Goal: Transaction & Acquisition: Purchase product/service

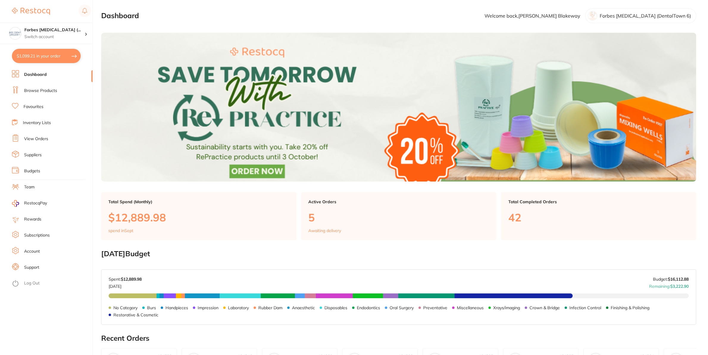
click at [45, 57] on button "$1,099.21 in your order" at bounding box center [46, 56] width 69 height 14
checkbox input "true"
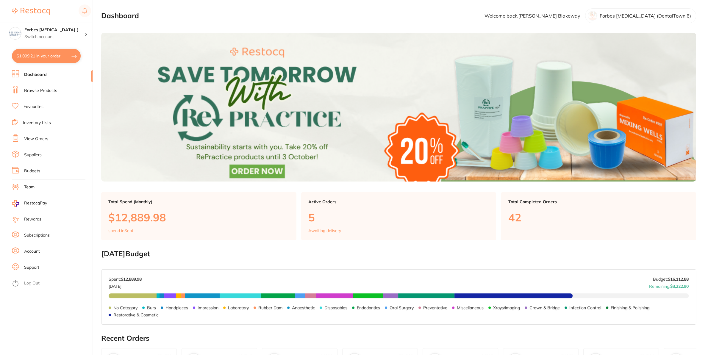
checkbox input "true"
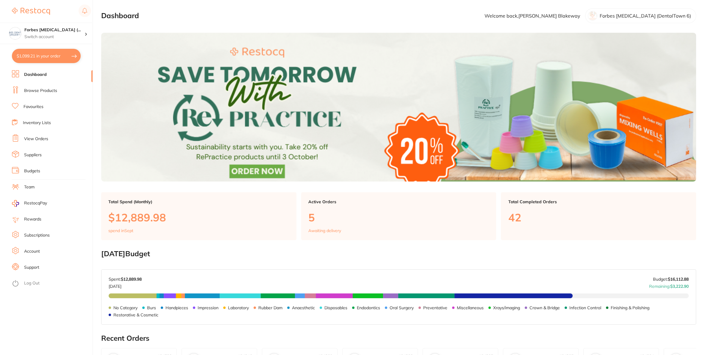
checkbox input "true"
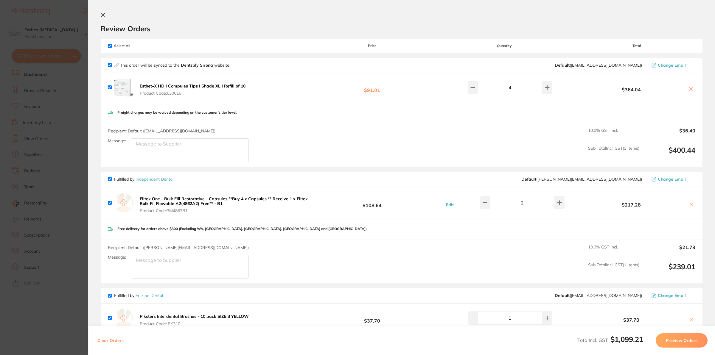
click at [84, 200] on section "Update RRP Set your pre negotiated price for this item. Item Agreed RRP (excl. …" at bounding box center [357, 177] width 715 height 355
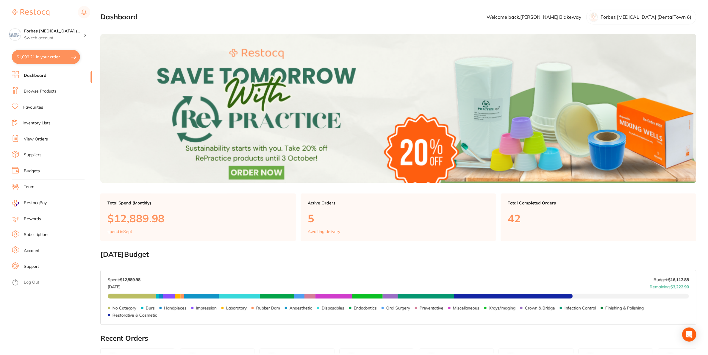
scroll to position [0, 0]
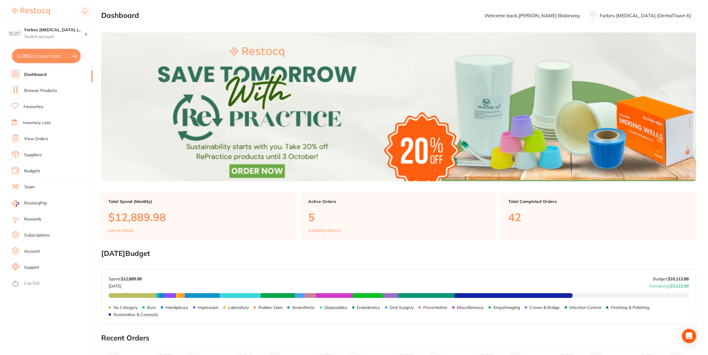
click at [40, 123] on link "Inventory Lists" at bounding box center [37, 123] width 28 height 6
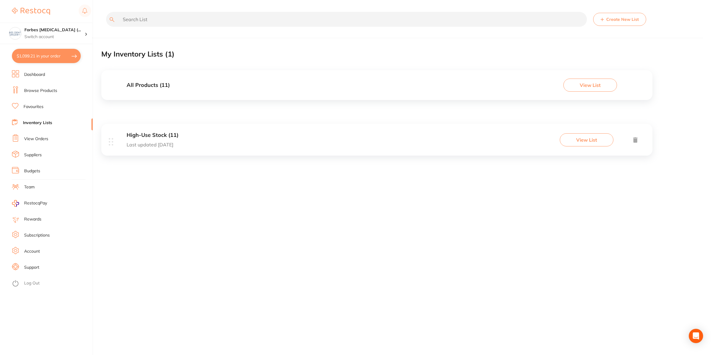
click at [243, 135] on div "High-Use Stock (11) Last updated [DATE] View List" at bounding box center [376, 140] width 551 height 32
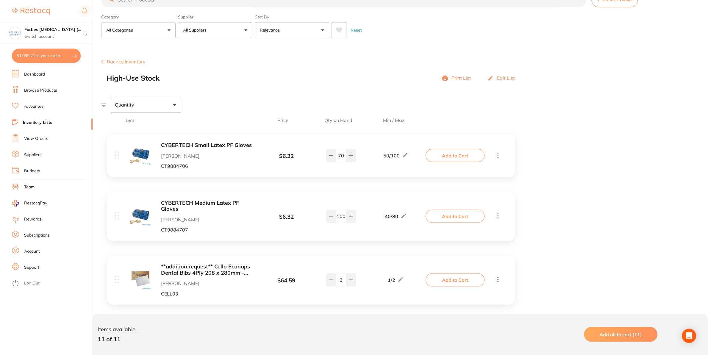
scroll to position [31, 0]
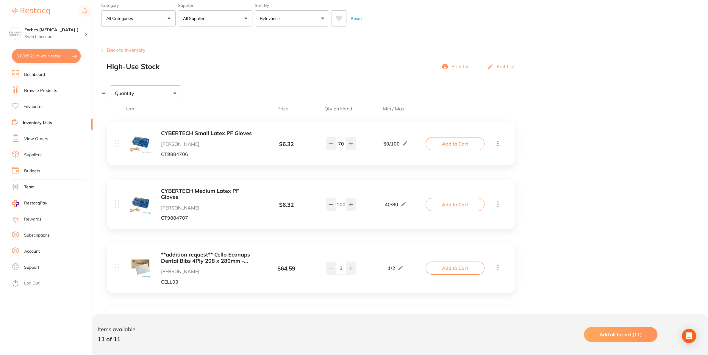
drag, startPoint x: 344, startPoint y: 142, endPoint x: 333, endPoint y: 145, distance: 10.6
click at [336, 145] on input "70" at bounding box center [341, 143] width 10 height 13
type input "55"
click at [471, 144] on button "Add to Cart" at bounding box center [455, 143] width 59 height 13
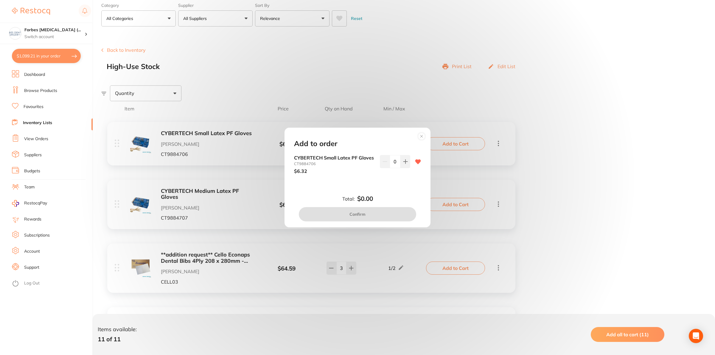
drag, startPoint x: 390, startPoint y: 160, endPoint x: 384, endPoint y: 160, distance: 6.3
click at [389, 160] on input "0" at bounding box center [394, 161] width 11 height 13
type input "50"
click at [389, 183] on div "CYBERTECH Small Latex PF Gloves CT9884706 $6.32 50" at bounding box center [357, 169] width 141 height 28
click at [375, 215] on button "Confirm" at bounding box center [357, 214] width 117 height 14
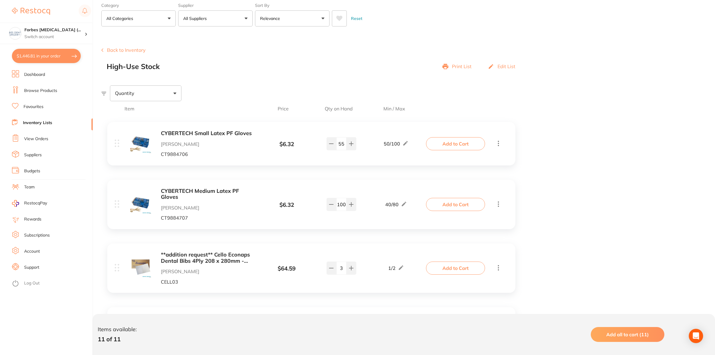
checkbox input "false"
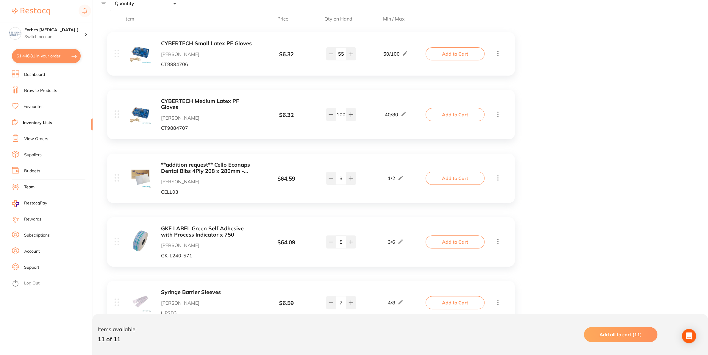
scroll to position [156, 0]
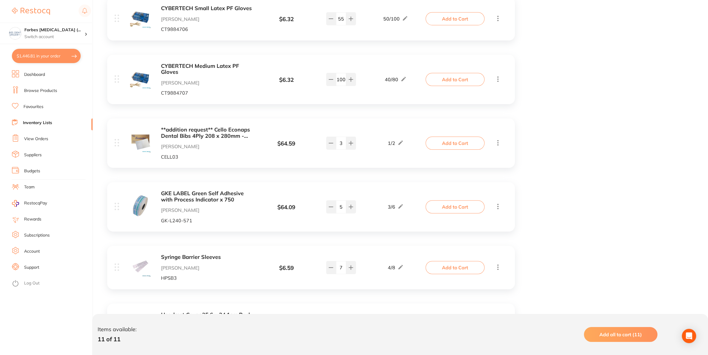
click at [346, 79] on div "100" at bounding box center [341, 79] width 30 height 13
drag, startPoint x: 346, startPoint y: 79, endPoint x: 324, endPoint y: 78, distance: 21.5
click at [324, 78] on div "100" at bounding box center [341, 79] width 47 height 13
type input "90"
drag, startPoint x: 344, startPoint y: 209, endPoint x: 339, endPoint y: 209, distance: 4.8
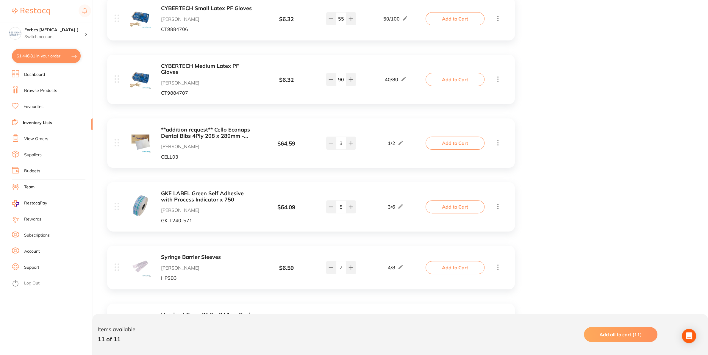
click at [339, 209] on input "5" at bounding box center [341, 206] width 10 height 13
click at [451, 209] on button "Add to Cart" at bounding box center [455, 206] width 59 height 13
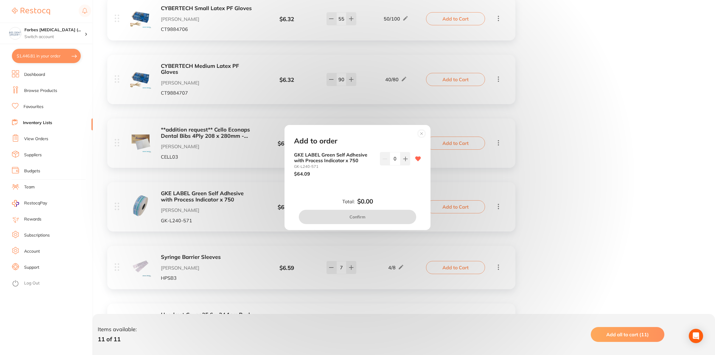
click at [404, 160] on div "GKE LABEL Green Self Adhesive with Process Indicator x 750 GK-L240-571 $64.09 0" at bounding box center [357, 164] width 127 height 24
click at [403, 160] on icon at bounding box center [405, 159] width 4 height 4
type input "1"
click at [369, 218] on button "Confirm" at bounding box center [357, 217] width 117 height 14
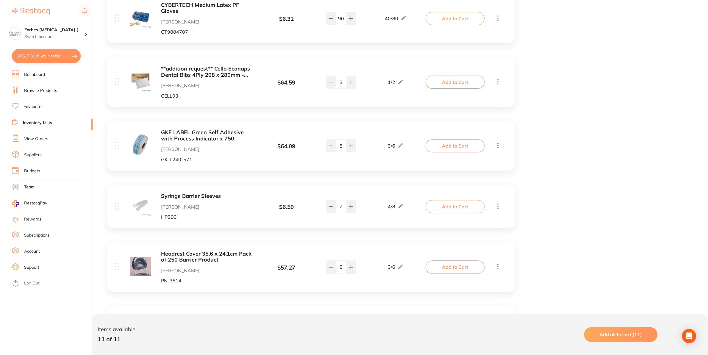
scroll to position [219, 0]
drag, startPoint x: 343, startPoint y: 208, endPoint x: 338, endPoint y: 210, distance: 5.4
click at [341, 207] on input "7" at bounding box center [341, 205] width 10 height 13
type input "6"
click at [580, 204] on div "Item Price Qty on Hand Min / Max CYBERTECH Small Latex PF Gloves [PERSON_NAME] …" at bounding box center [404, 282] width 607 height 736
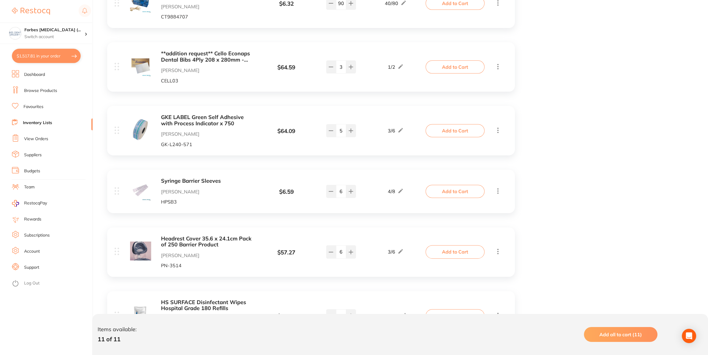
scroll to position [281, 0]
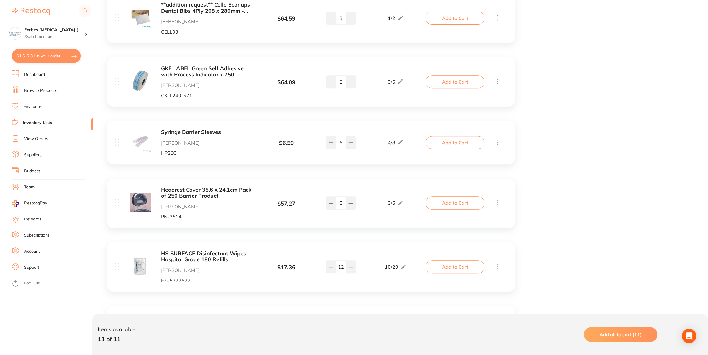
drag, startPoint x: 342, startPoint y: 206, endPoint x: 339, endPoint y: 204, distance: 4.0
click at [339, 204] on input "6" at bounding box center [341, 203] width 10 height 13
type input "4"
click at [599, 236] on div "Item Price Qty on Hand Min / Max CYBERTECH Small Latex PF Gloves [PERSON_NAME] …" at bounding box center [404, 219] width 607 height 736
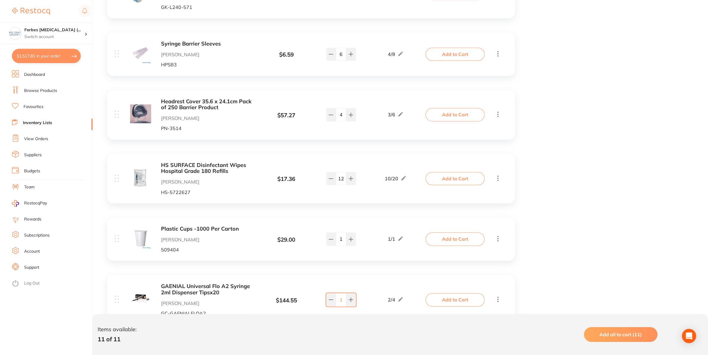
scroll to position [375, 0]
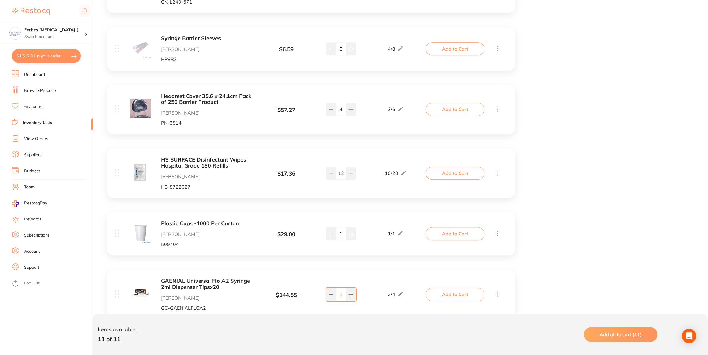
click at [337, 174] on input "12" at bounding box center [341, 173] width 10 height 13
click at [550, 184] on div "Item Price Qty on Hand Min / Max CYBERTECH Small Latex PF Gloves [PERSON_NAME] …" at bounding box center [404, 125] width 607 height 736
drag, startPoint x: 344, startPoint y: 168, endPoint x: 335, endPoint y: 171, distance: 9.1
click at [336, 170] on input "15" at bounding box center [341, 173] width 10 height 13
type input "12"
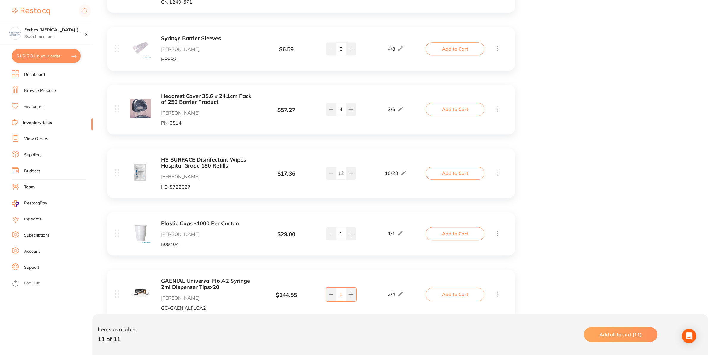
click at [445, 176] on button "Add to Cart" at bounding box center [455, 173] width 59 height 13
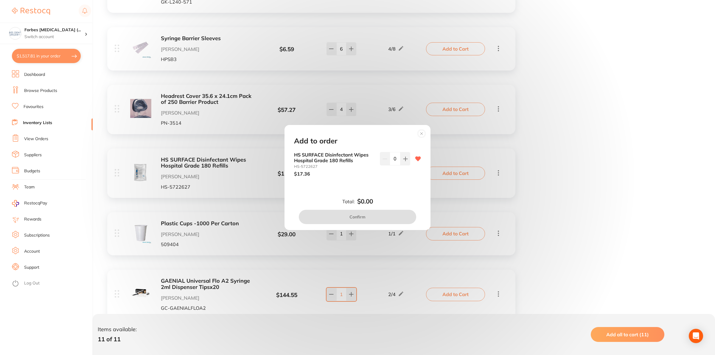
drag, startPoint x: 389, startPoint y: 158, endPoint x: 395, endPoint y: 177, distance: 19.9
click at [389, 158] on input "0" at bounding box center [394, 158] width 11 height 13
type input "15"
click at [402, 205] on div "Total: $260.40 Confirm" at bounding box center [357, 211] width 141 height 26
click at [387, 215] on button "Confirm" at bounding box center [357, 217] width 117 height 14
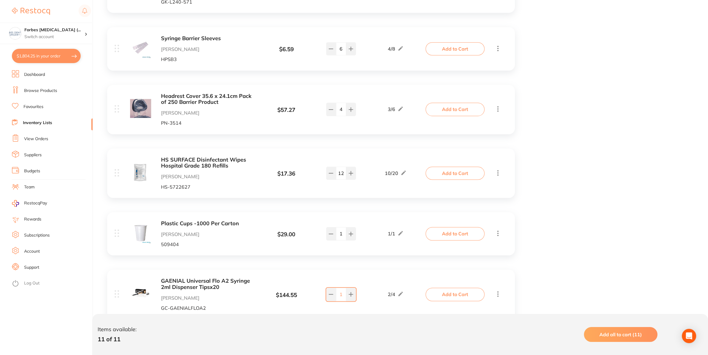
click at [584, 216] on div "Item Price Qty on Hand Min / Max CYBERTECH Small Latex PF Gloves [PERSON_NAME] …" at bounding box center [404, 125] width 607 height 736
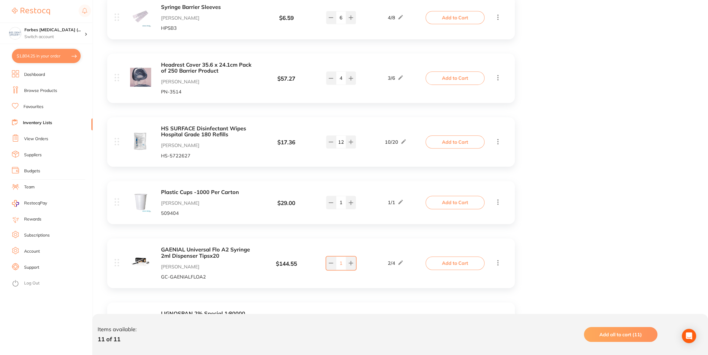
scroll to position [438, 0]
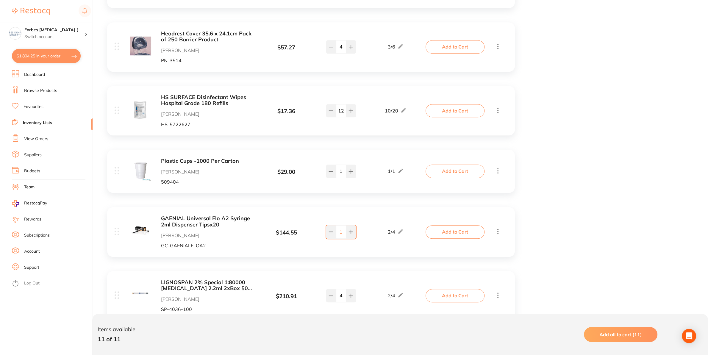
drag, startPoint x: 345, startPoint y: 233, endPoint x: 336, endPoint y: 233, distance: 8.3
click at [336, 233] on input "1" at bounding box center [341, 231] width 10 height 13
type input "4"
click at [532, 233] on div "Item Price Qty on Hand Min / Max CYBERTECH Small Latex PF Gloves [PERSON_NAME] …" at bounding box center [404, 63] width 607 height 736
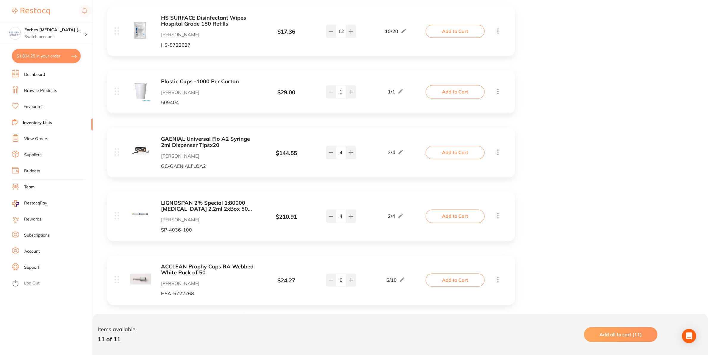
scroll to position [526, 0]
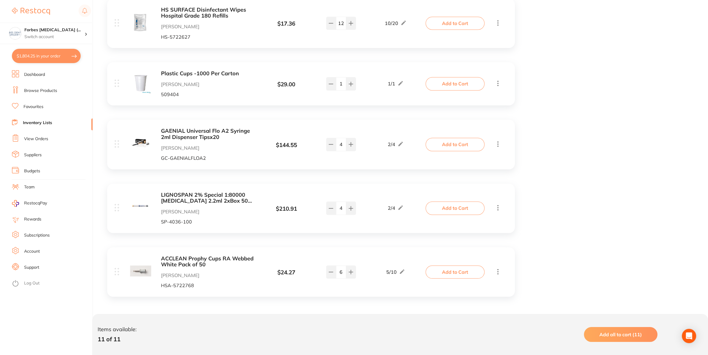
drag, startPoint x: 344, startPoint y: 207, endPoint x: 336, endPoint y: 207, distance: 8.0
click at [336, 207] on input "4" at bounding box center [341, 208] width 10 height 13
type input "2"
click at [344, 273] on input "6" at bounding box center [341, 272] width 10 height 13
drag, startPoint x: 345, startPoint y: 273, endPoint x: 335, endPoint y: 274, distance: 10.5
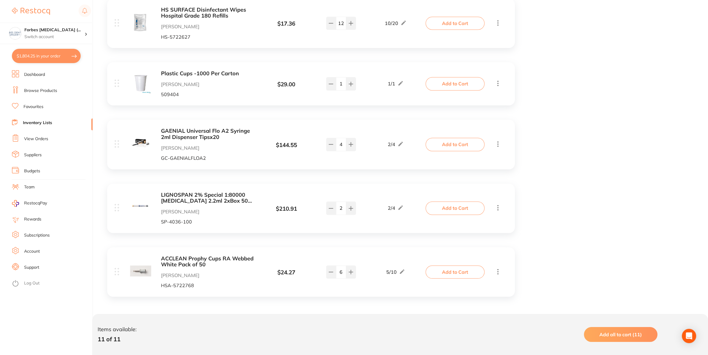
click at [336, 274] on input "6" at bounding box center [341, 272] width 10 height 13
click at [444, 208] on button "Add to Cart" at bounding box center [455, 208] width 59 height 13
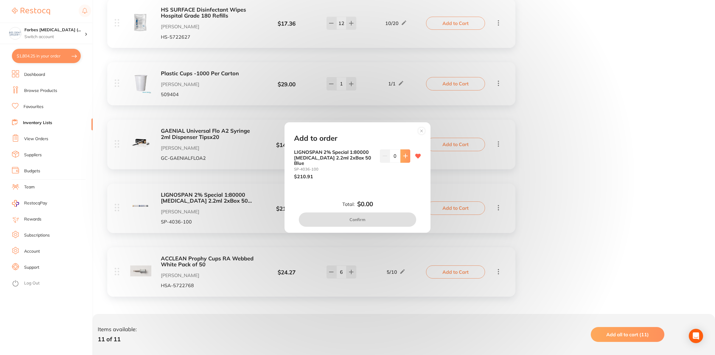
click at [400, 162] on button at bounding box center [405, 155] width 10 height 13
type input "2"
click at [383, 213] on button "Confirm" at bounding box center [357, 220] width 117 height 14
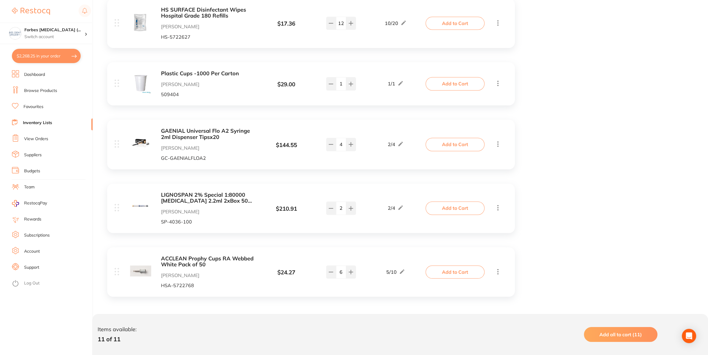
drag, startPoint x: 344, startPoint y: 270, endPoint x: 338, endPoint y: 271, distance: 6.1
click at [338, 271] on input "6" at bounding box center [341, 272] width 10 height 13
type input "10"
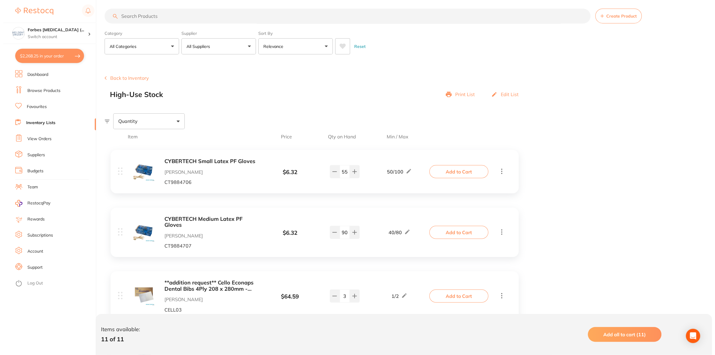
scroll to position [0, 0]
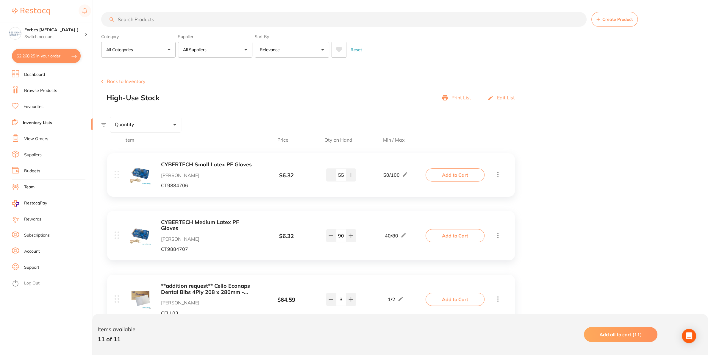
click at [49, 59] on button "$2,268.25 in your order" at bounding box center [46, 56] width 69 height 14
checkbox input "true"
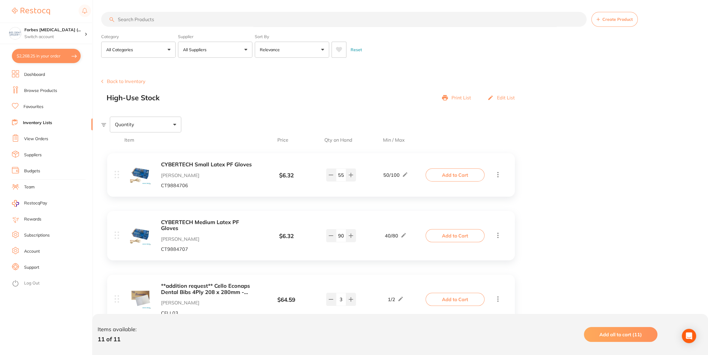
checkbox input "true"
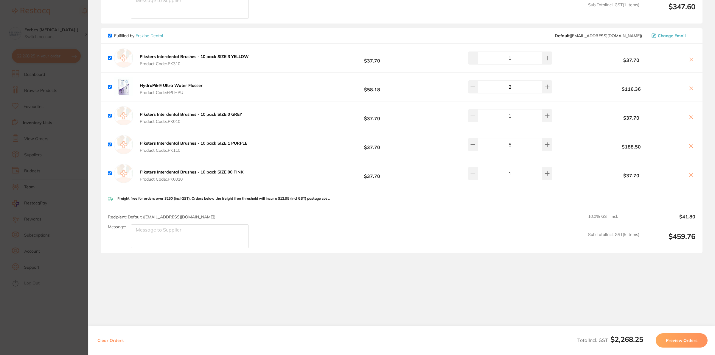
scroll to position [572, 0]
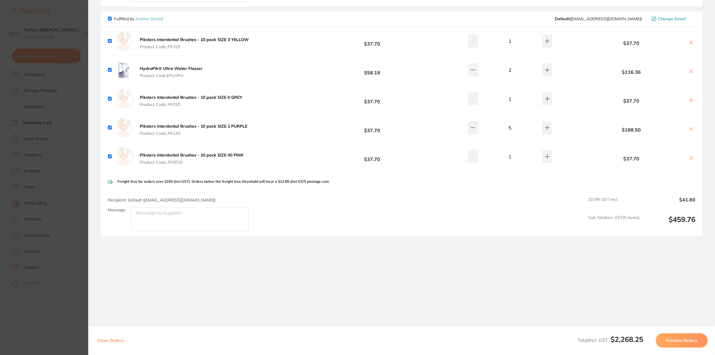
click at [80, 299] on section "Update RRP Set your pre negotiated price for this item. Item Agreed RRP (excl. …" at bounding box center [357, 177] width 715 height 355
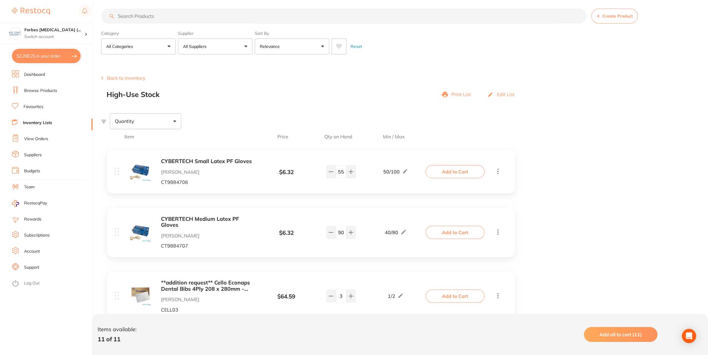
click at [36, 77] on link "Dashboard" at bounding box center [34, 75] width 21 height 6
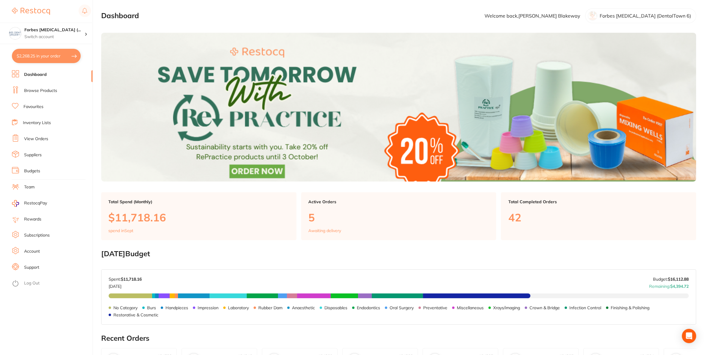
click at [32, 90] on link "Browse Products" at bounding box center [40, 91] width 33 height 6
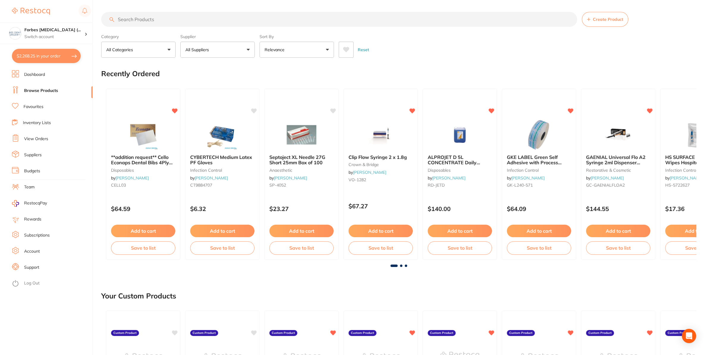
click at [215, 22] on input "search" at bounding box center [339, 19] width 476 height 15
type input "tissues"
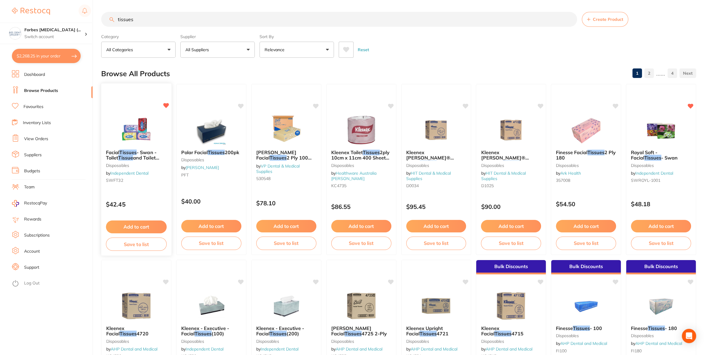
click at [135, 134] on img at bounding box center [136, 130] width 39 height 30
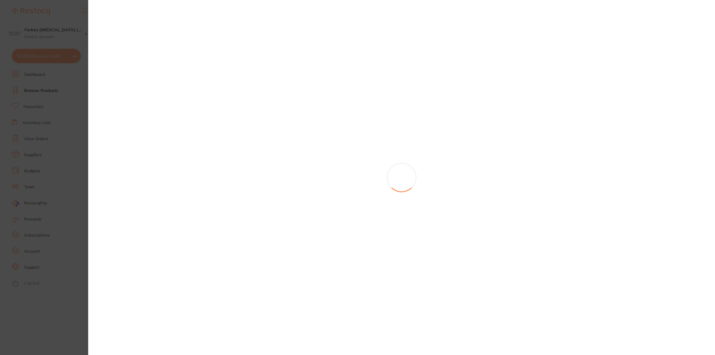
scroll to position [572, 0]
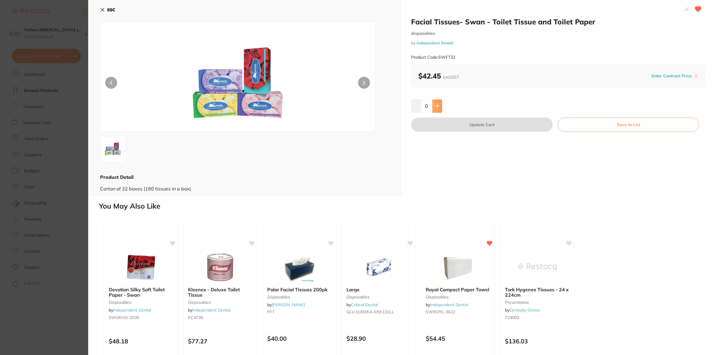
click at [432, 105] on button at bounding box center [437, 105] width 10 height 13
type input "1"
click at [464, 130] on button "Update Cart" at bounding box center [481, 125] width 141 height 14
checkbox input "false"
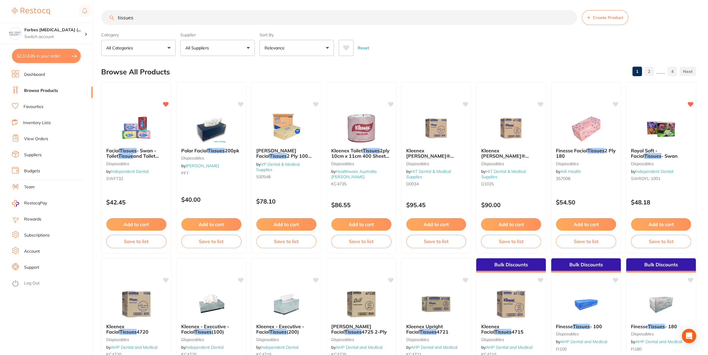
scroll to position [572, 0]
drag, startPoint x: 136, startPoint y: 24, endPoint x: 106, endPoint y: 30, distance: 30.9
click at [101, 25] on input "tissues" at bounding box center [339, 17] width 476 height 15
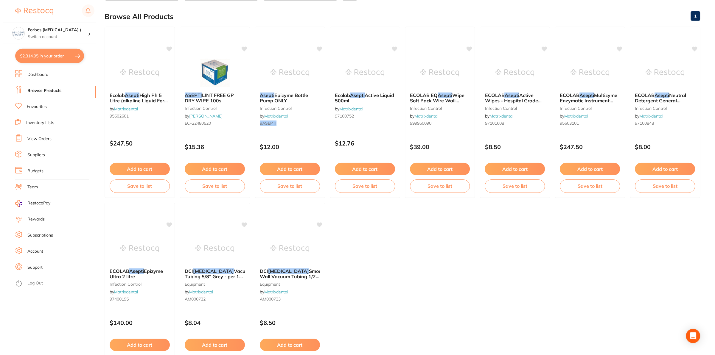
scroll to position [0, 0]
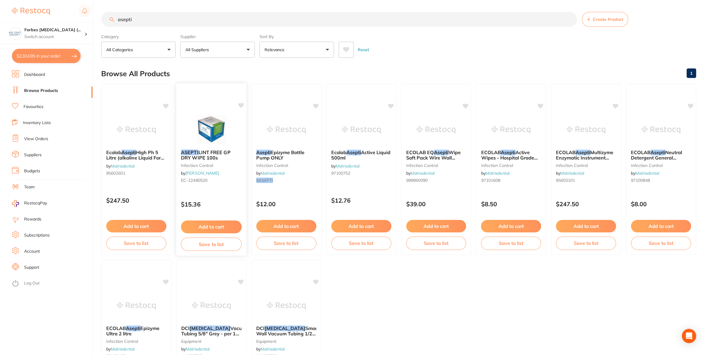
type input "asepti"
click at [213, 134] on img at bounding box center [211, 130] width 39 height 30
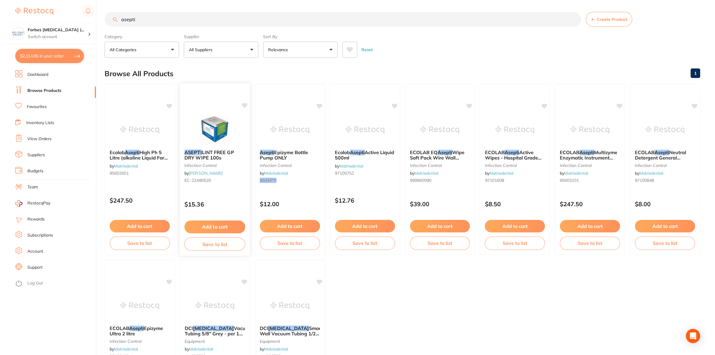
scroll to position [572, 0]
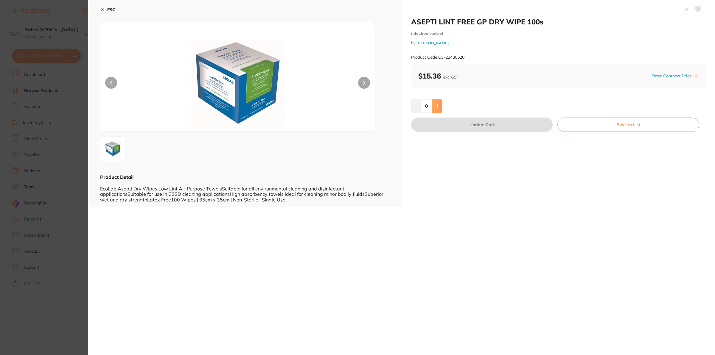
click at [435, 105] on icon at bounding box center [437, 106] width 5 height 5
type input "2"
click at [455, 122] on button "Update Cart" at bounding box center [481, 125] width 141 height 14
checkbox input "false"
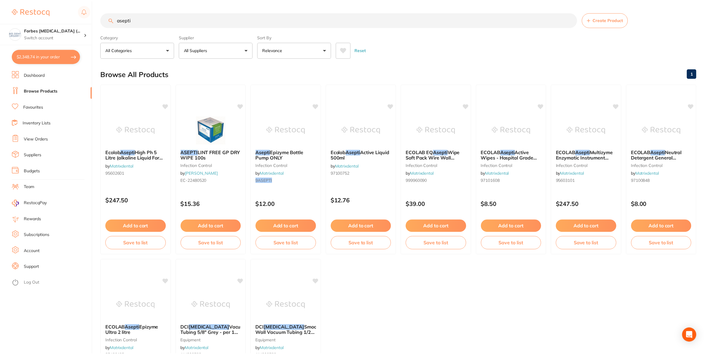
scroll to position [572, 0]
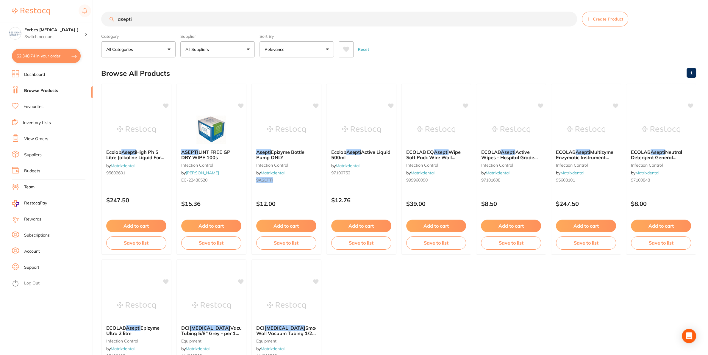
drag, startPoint x: 144, startPoint y: 20, endPoint x: 105, endPoint y: 18, distance: 39.6
click at [105, 18] on input "asepti" at bounding box center [339, 19] width 476 height 15
type input "topper 8"
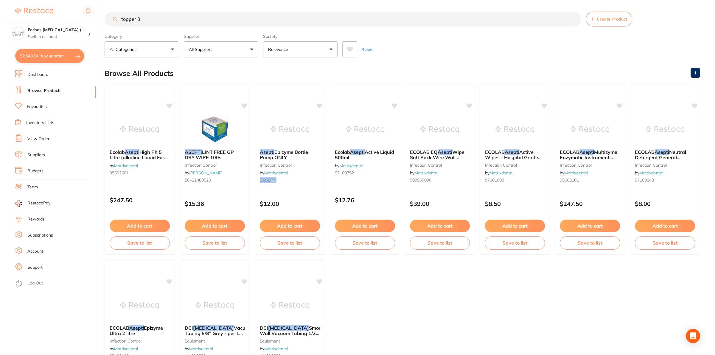
scroll to position [0, 0]
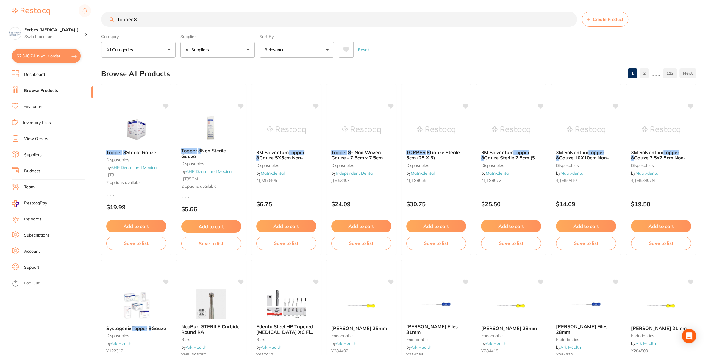
click at [288, 135] on img at bounding box center [286, 130] width 39 height 30
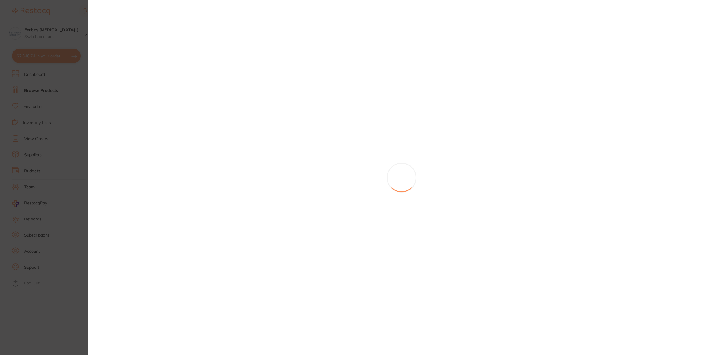
scroll to position [572, 0]
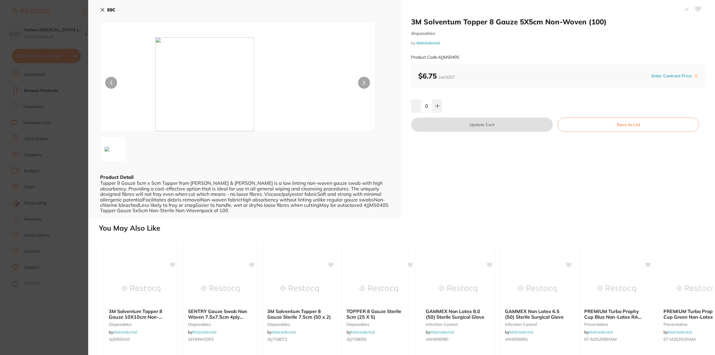
click at [101, 10] on icon at bounding box center [102, 9] width 5 height 5
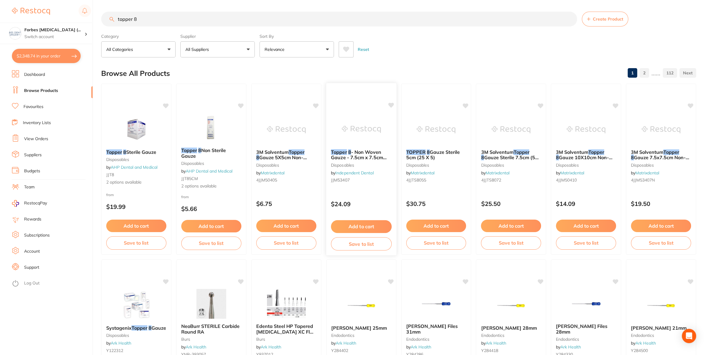
click at [369, 131] on img at bounding box center [361, 129] width 39 height 30
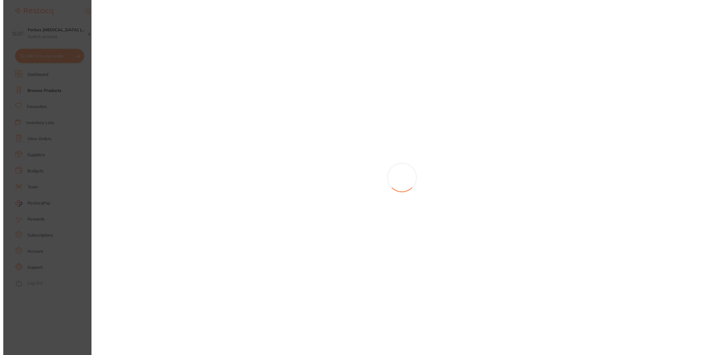
scroll to position [572, 0]
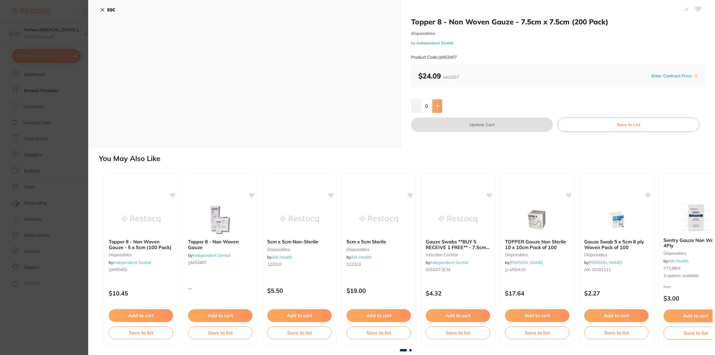
click at [436, 110] on button at bounding box center [437, 105] width 10 height 13
click at [435, 105] on icon at bounding box center [437, 106] width 4 height 4
type input "2"
click at [457, 126] on button "Update Cart" at bounding box center [481, 125] width 141 height 14
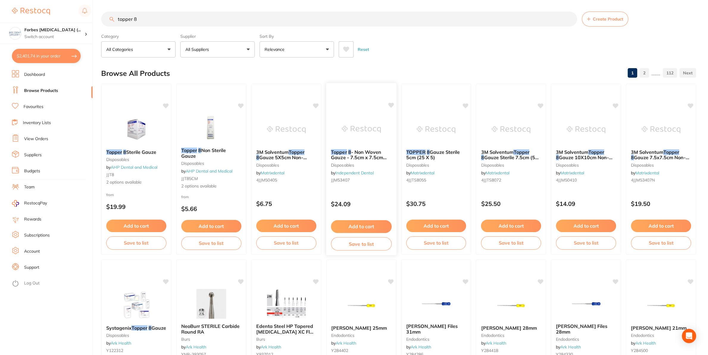
scroll to position [572, 0]
click at [503, 160] on span "Gauze Sterile 7.5cm (50 x 2)" at bounding box center [510, 161] width 58 height 12
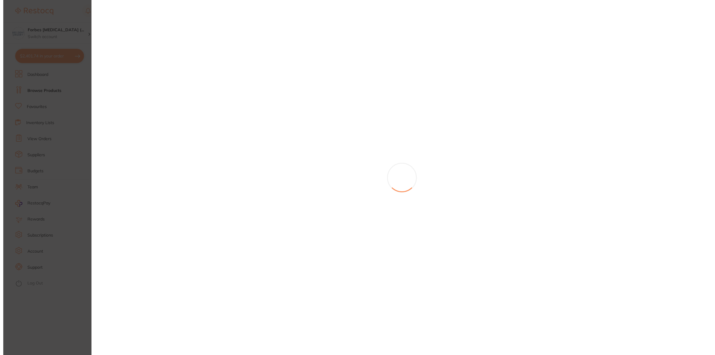
scroll to position [572, 0]
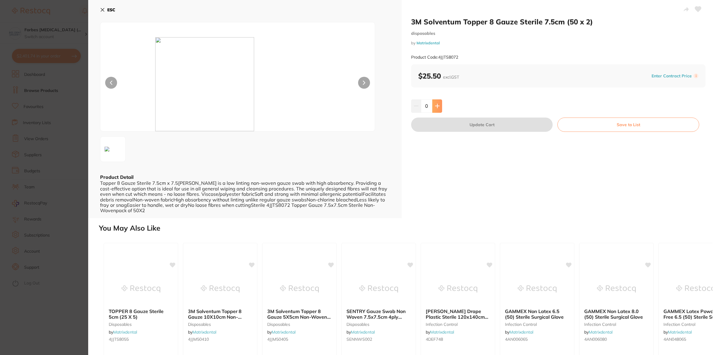
click at [438, 105] on button at bounding box center [437, 105] width 10 height 13
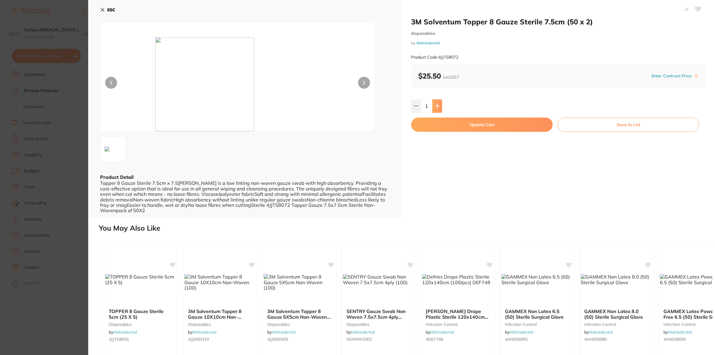
click at [438, 105] on button at bounding box center [437, 105] width 10 height 13
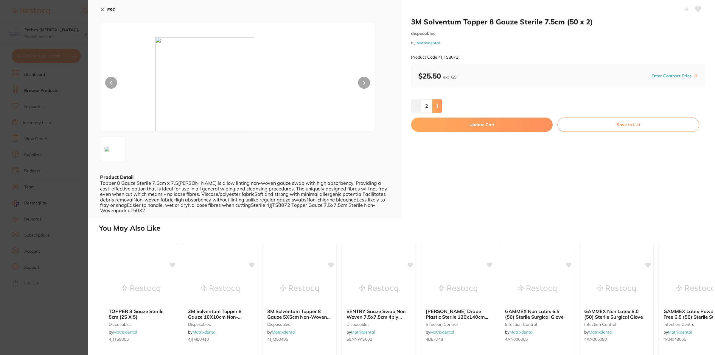
click at [438, 105] on button at bounding box center [437, 105] width 10 height 13
type input "4"
click at [452, 125] on button "Update Cart" at bounding box center [481, 125] width 141 height 14
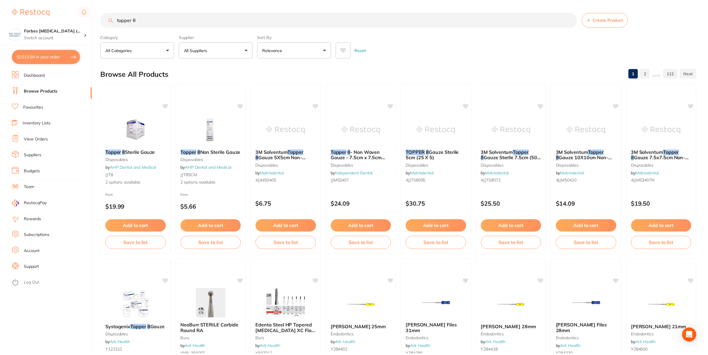
scroll to position [572, 0]
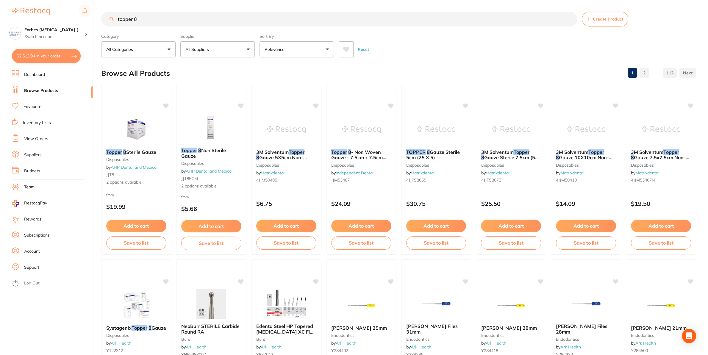
drag, startPoint x: 145, startPoint y: 18, endPoint x: 105, endPoint y: 24, distance: 41.3
click at [105, 24] on input "topper 8" at bounding box center [339, 19] width 476 height 15
type input "paper towels"
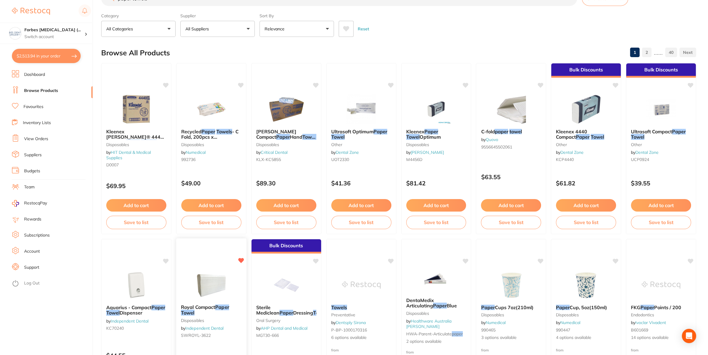
scroll to position [31, 0]
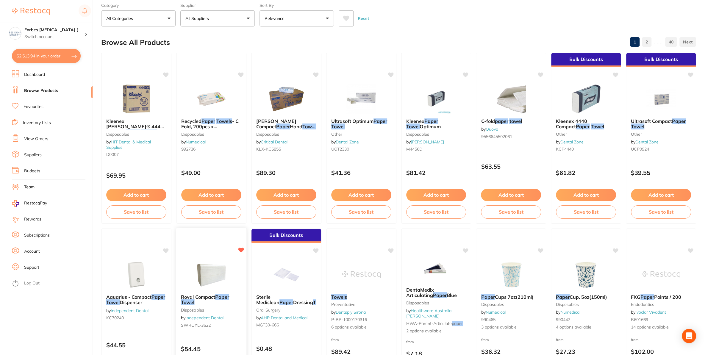
click at [208, 267] on img at bounding box center [211, 274] width 39 height 30
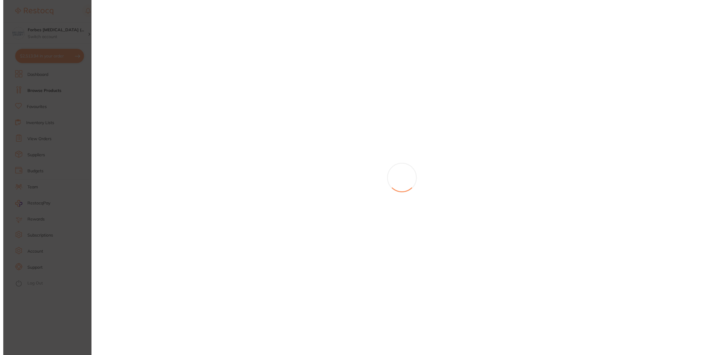
scroll to position [572, 0]
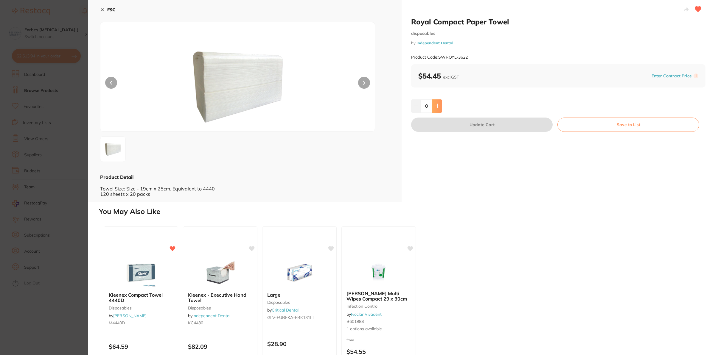
click at [435, 108] on icon at bounding box center [437, 106] width 5 height 5
type input "1"
click at [463, 129] on button "Update Cart" at bounding box center [481, 125] width 141 height 14
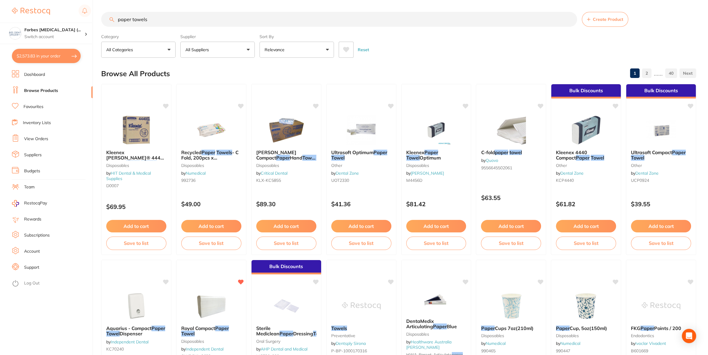
drag, startPoint x: 150, startPoint y: 23, endPoint x: 117, endPoint y: 7, distance: 36.6
click at [117, 12] on input "paper towels" at bounding box center [339, 19] width 476 height 15
type input "a2 unitip"
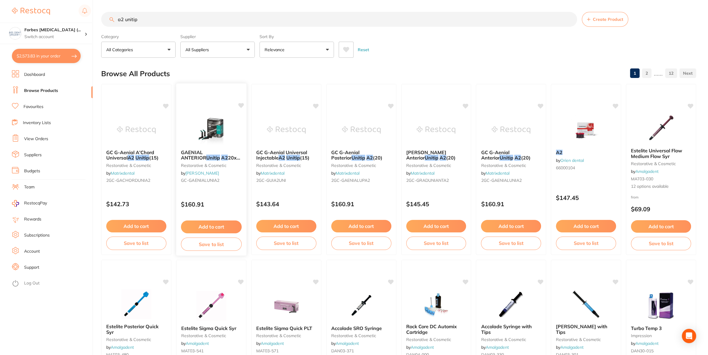
click at [213, 124] on img at bounding box center [211, 130] width 39 height 30
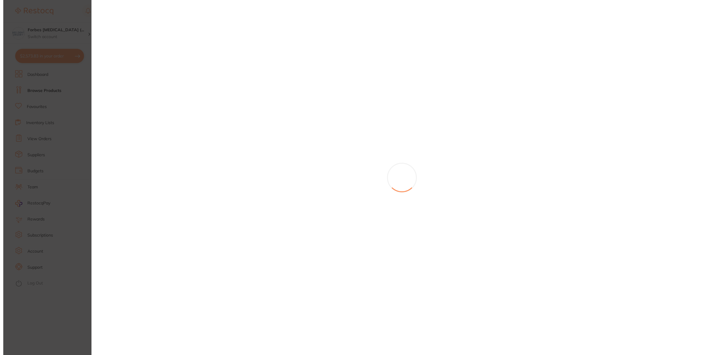
scroll to position [572, 0]
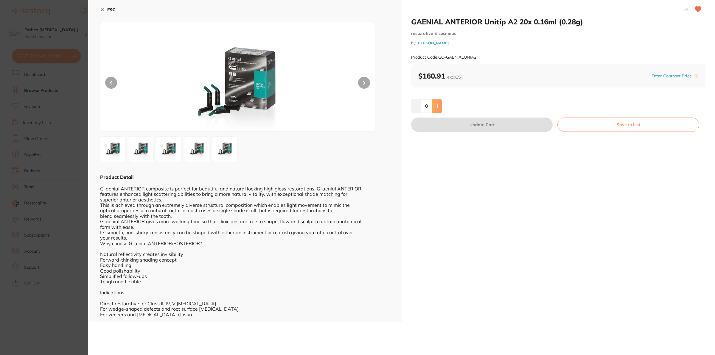
click at [436, 107] on button at bounding box center [437, 105] width 10 height 13
click at [437, 106] on button at bounding box center [437, 105] width 10 height 13
click at [415, 104] on button at bounding box center [416, 105] width 10 height 13
type input "2"
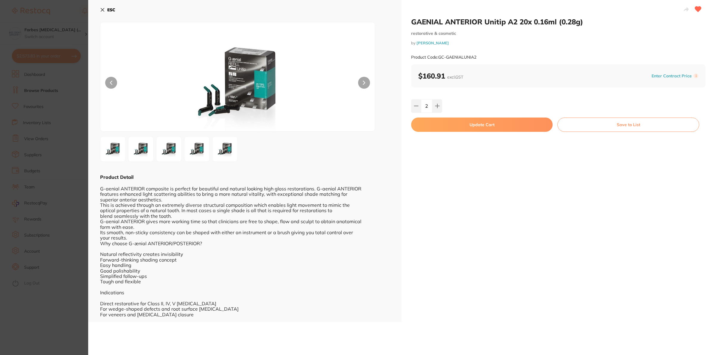
click at [453, 130] on button "Update Cart" at bounding box center [481, 125] width 141 height 14
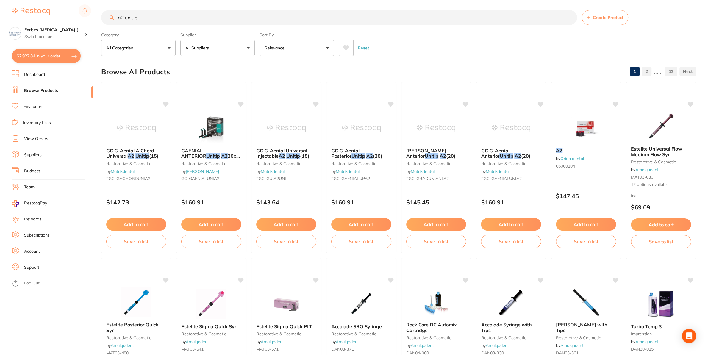
scroll to position [572, 0]
drag, startPoint x: 104, startPoint y: 22, endPoint x: 122, endPoint y: 40, distance: 25.5
click at [101, 23] on input "a2 unitip" at bounding box center [339, 17] width 476 height 15
type input "timers"
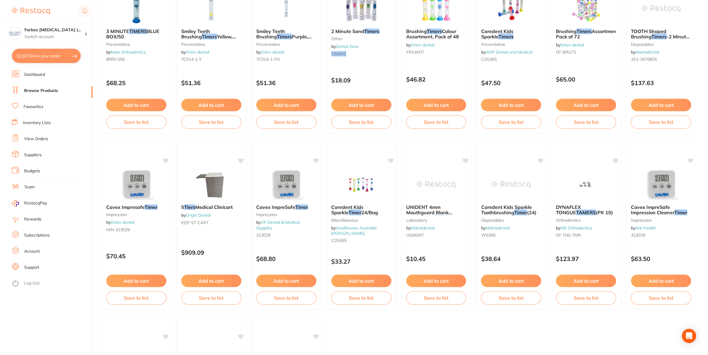
scroll to position [94, 0]
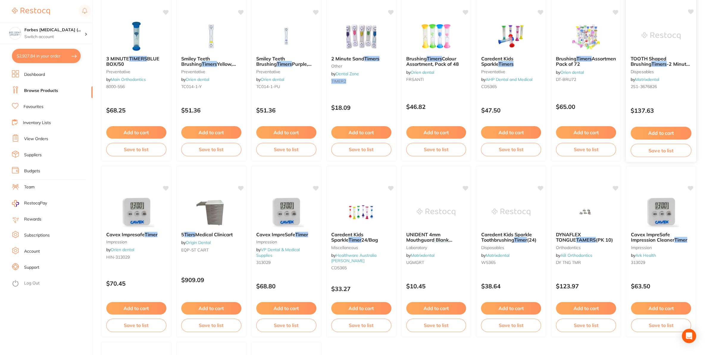
click at [671, 64] on span "-2 Minute (50)" at bounding box center [660, 67] width 59 height 12
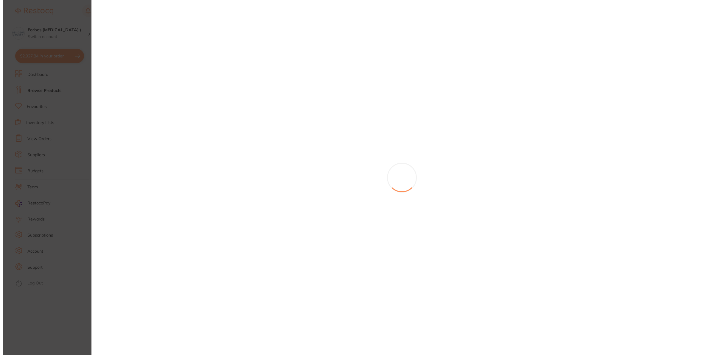
scroll to position [572, 0]
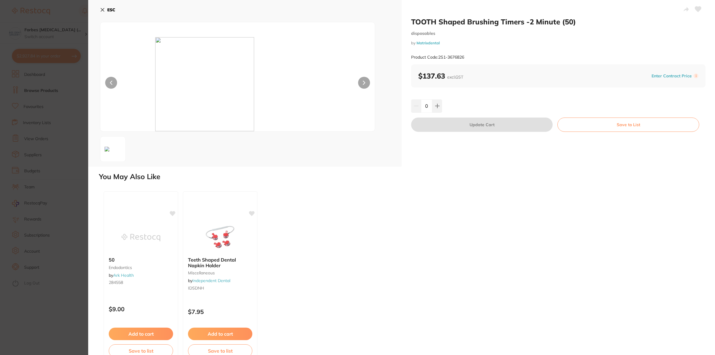
scroll to position [572, 0]
drag, startPoint x: 104, startPoint y: 9, endPoint x: 105, endPoint y: 26, distance: 16.7
click at [104, 9] on icon at bounding box center [102, 9] width 5 height 5
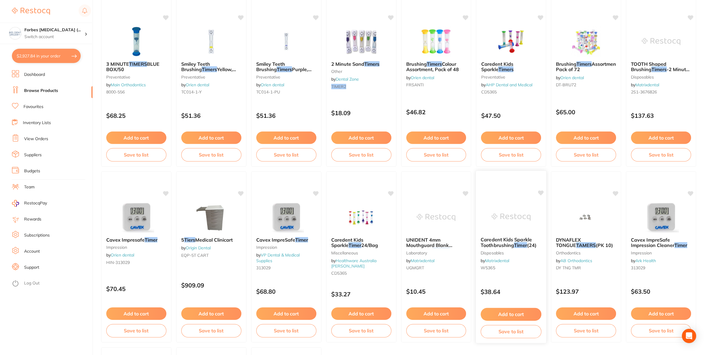
scroll to position [31, 0]
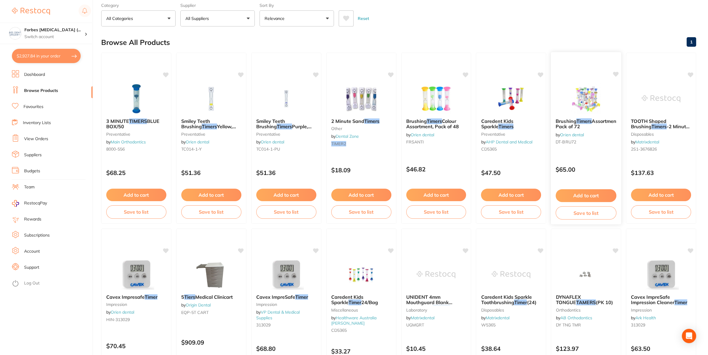
click at [579, 95] on img at bounding box center [586, 98] width 39 height 30
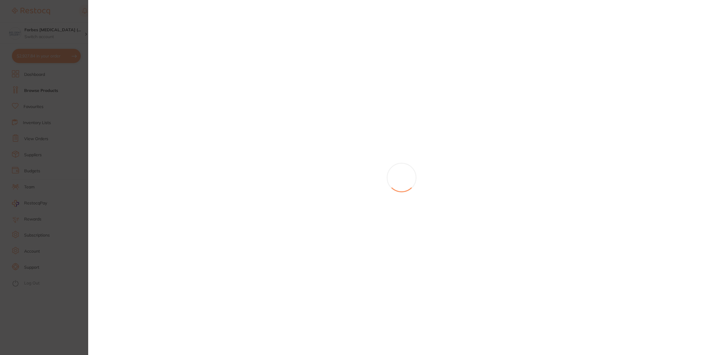
scroll to position [572, 0]
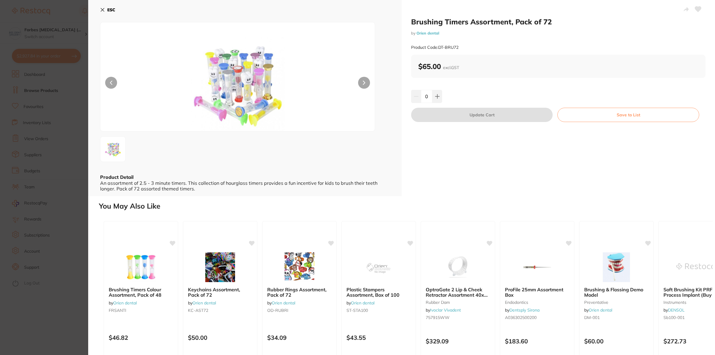
click at [64, 191] on section "Brushing Timers Assortment, Pack of 72 by Orien dental Product Code: DT-BRU72 E…" at bounding box center [357, 177] width 715 height 355
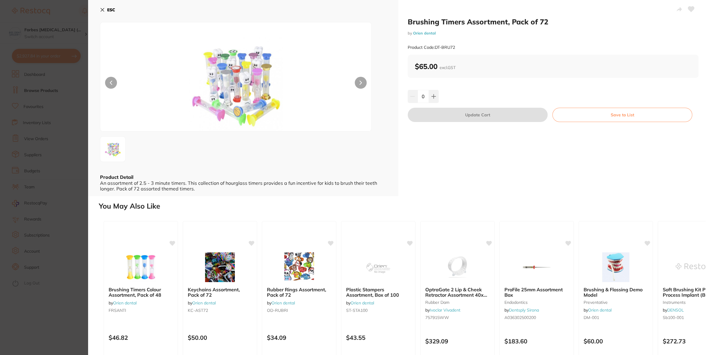
scroll to position [572, 0]
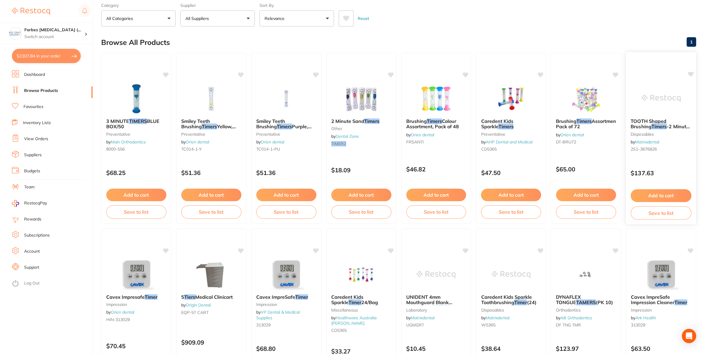
click at [655, 125] on span "-2 Minute (50)" at bounding box center [660, 130] width 59 height 12
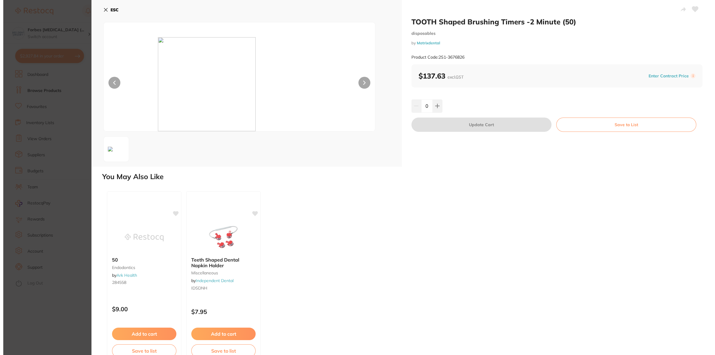
scroll to position [572, 0]
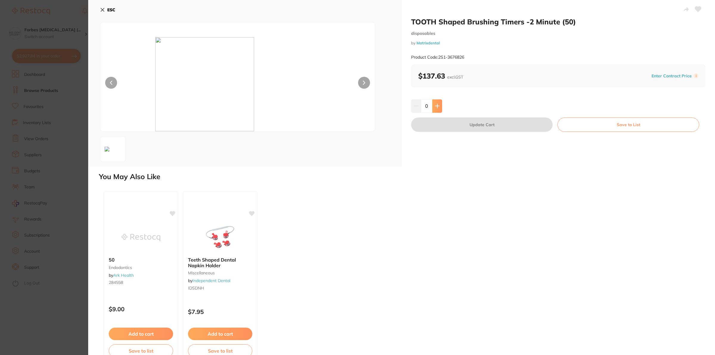
click at [437, 106] on button at bounding box center [437, 105] width 10 height 13
type input "1"
click at [463, 130] on button "Update Cart" at bounding box center [481, 125] width 141 height 14
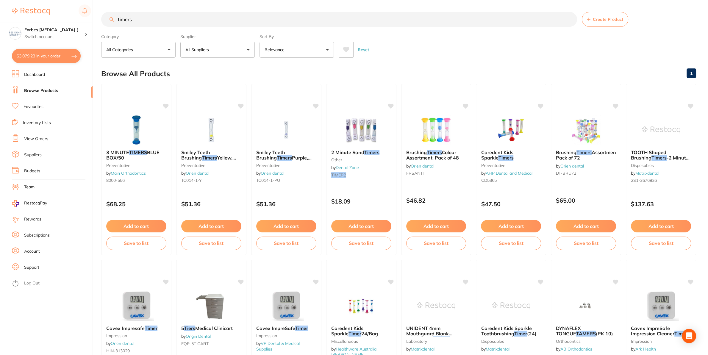
click at [157, 20] on input "timers" at bounding box center [339, 19] width 476 height 15
drag, startPoint x: 140, startPoint y: 20, endPoint x: 105, endPoint y: 18, distance: 35.2
click at [105, 18] on input "timers" at bounding box center [339, 19] width 476 height 15
type input "tooth mousse"
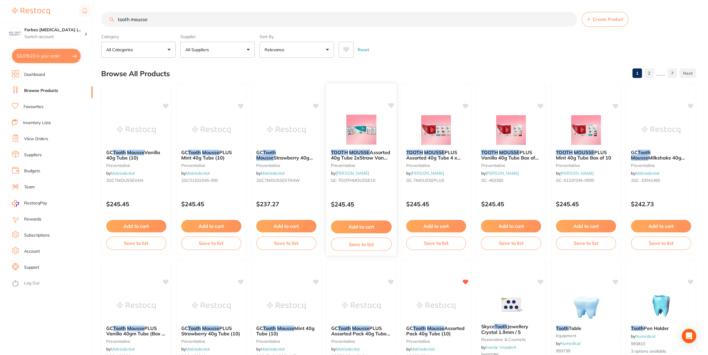
click at [363, 133] on img at bounding box center [361, 130] width 39 height 30
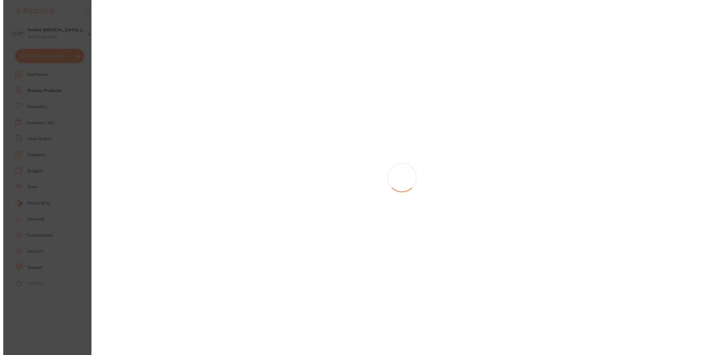
scroll to position [572, 0]
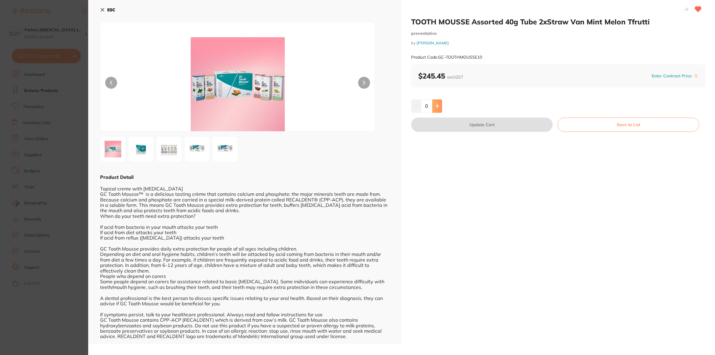
click at [433, 111] on button at bounding box center [437, 105] width 10 height 13
type input "1"
click at [442, 127] on button "Update Cart" at bounding box center [481, 125] width 141 height 14
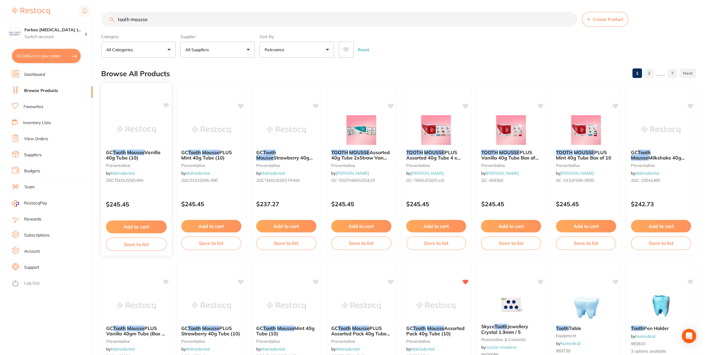
drag, startPoint x: 163, startPoint y: 22, endPoint x: 102, endPoint y: 97, distance: 95.9
click at [101, 27] on input "tooth mousse" at bounding box center [339, 19] width 476 height 15
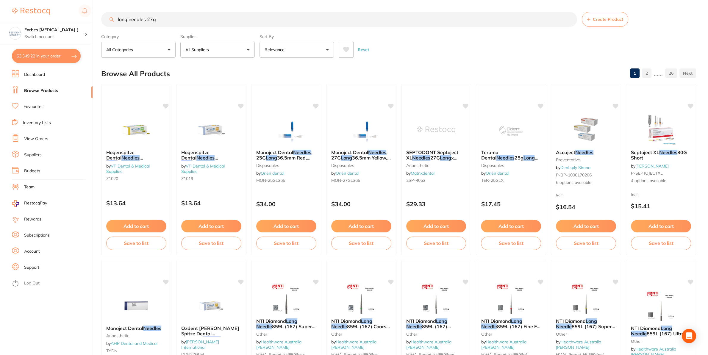
type input "long needles 27g"
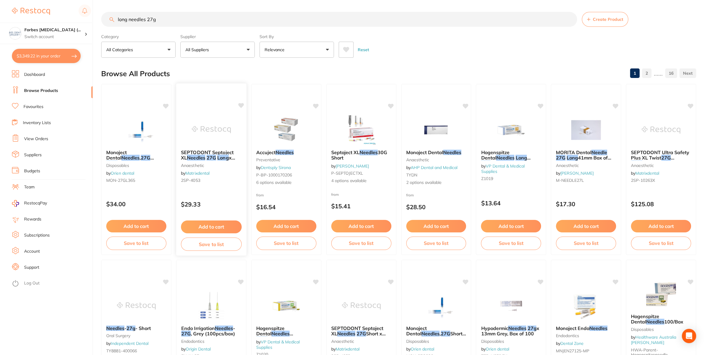
click at [205, 131] on img at bounding box center [211, 130] width 39 height 30
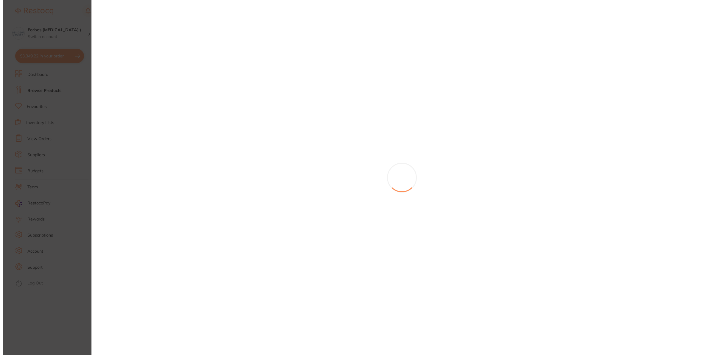
scroll to position [572, 0]
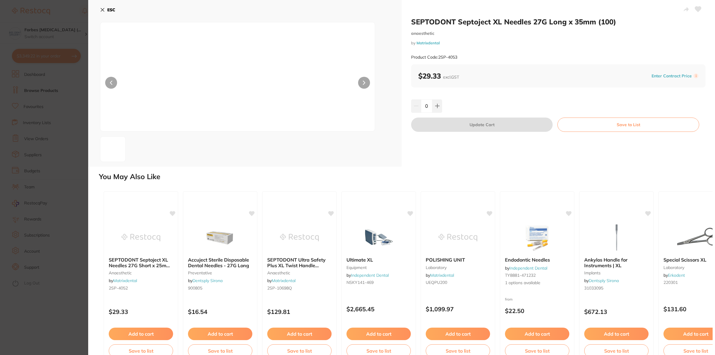
drag, startPoint x: 425, startPoint y: 109, endPoint x: 424, endPoint y: 116, distance: 7.8
click at [423, 113] on input "0" at bounding box center [426, 105] width 11 height 13
type input "3"
click at [485, 150] on div "SEPTODONT Septoject XL Needles 27G Long x 35mm (100) anaesthetic by Matrixdenta…" at bounding box center [557, 83] width 313 height 167
click at [479, 126] on button "Update Cart" at bounding box center [481, 125] width 141 height 14
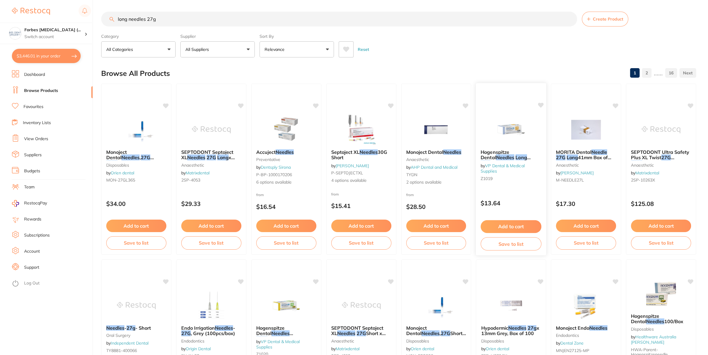
scroll to position [572, 0]
click at [39, 60] on button "$3,446.01 in your order" at bounding box center [46, 56] width 69 height 14
checkbox input "true"
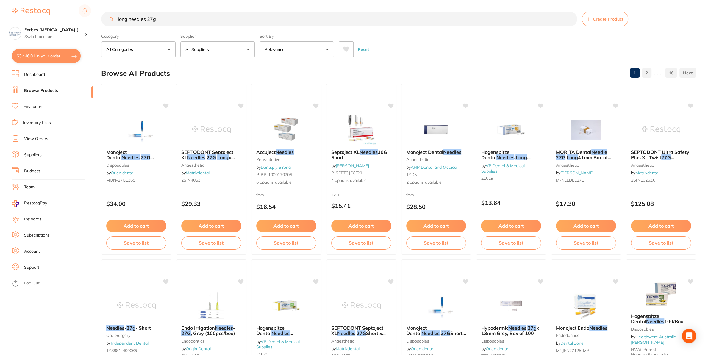
checkbox input "true"
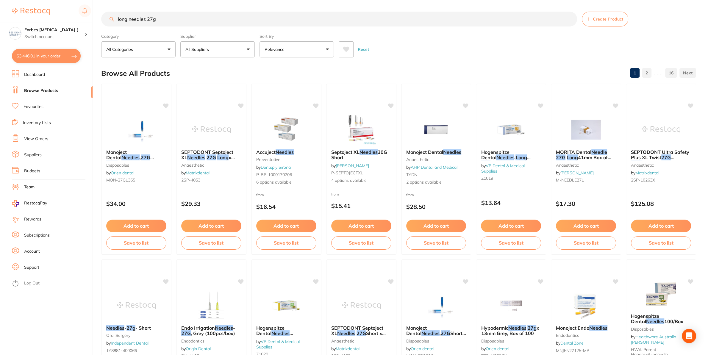
checkbox input "true"
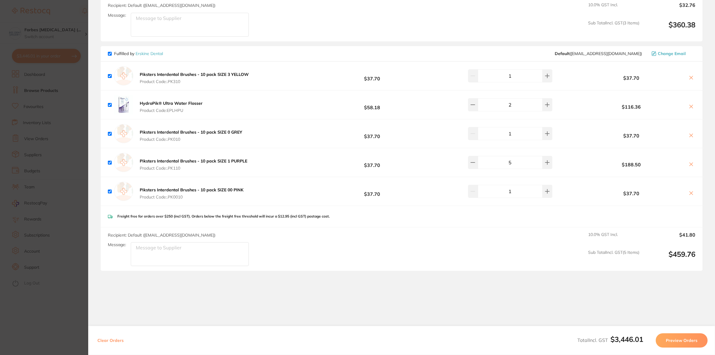
scroll to position [893, 0]
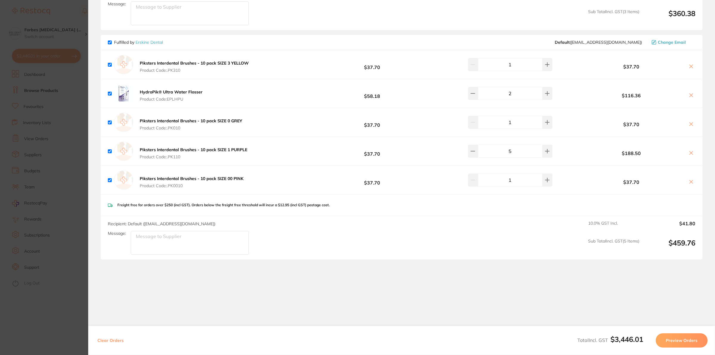
click at [23, 115] on section "Update RRP Set your pre negotiated price for this item. Item Agreed RRP (excl. …" at bounding box center [357, 177] width 715 height 355
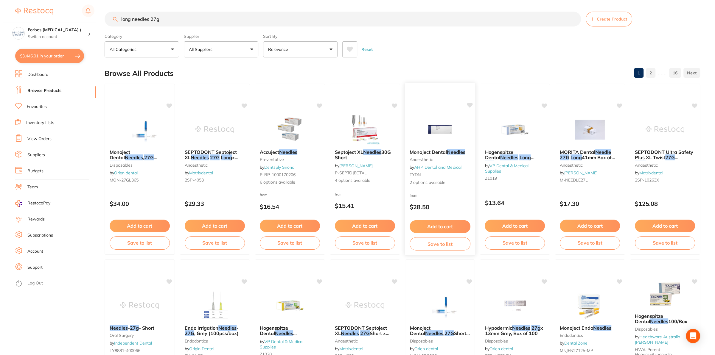
scroll to position [0, 0]
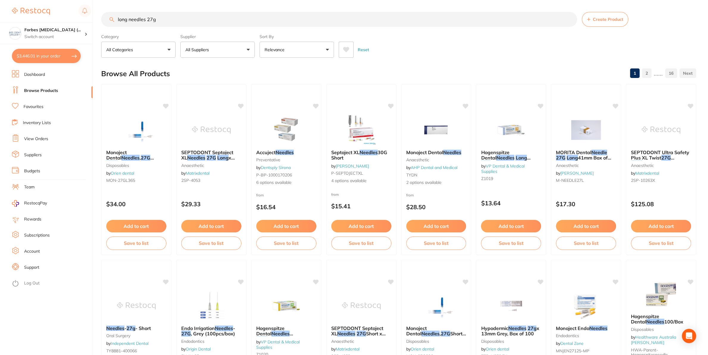
click at [29, 169] on link "Budgets" at bounding box center [32, 171] width 16 height 6
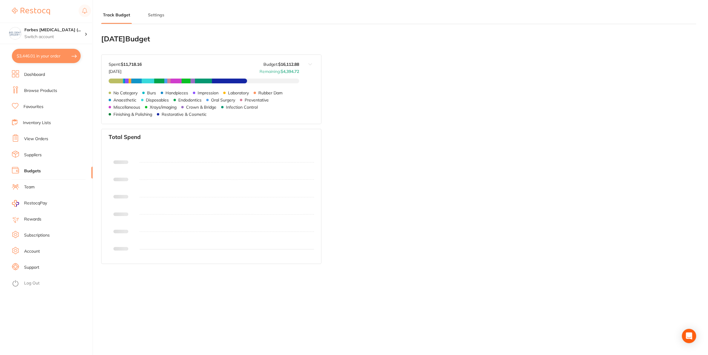
type input "16,113"
type input "8.0"
type input "201,411"
type input "16,113"
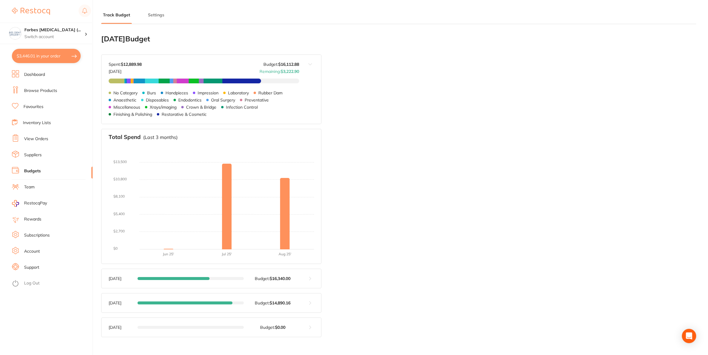
click at [14, 75] on icon at bounding box center [15, 73] width 7 height 7
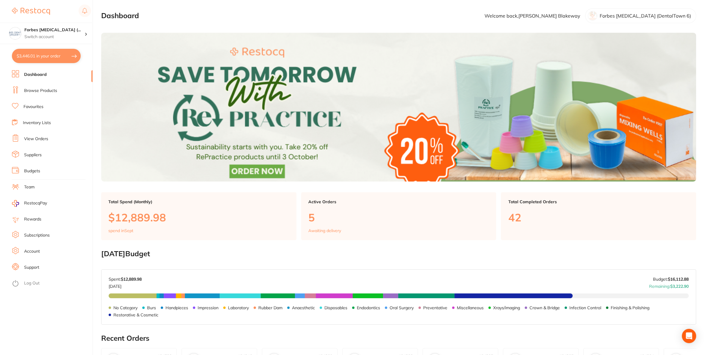
click at [46, 61] on button "$3,446.01 in your order" at bounding box center [46, 56] width 69 height 14
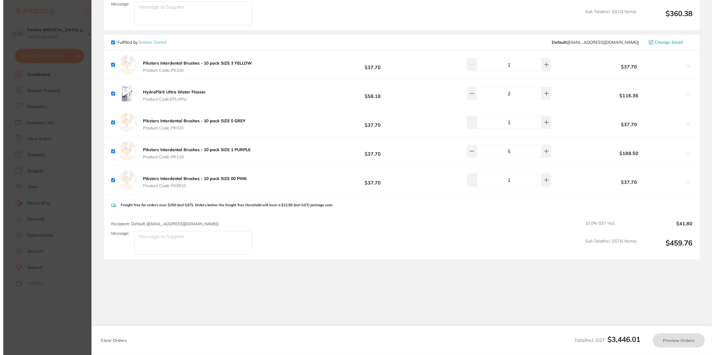
scroll to position [893, 0]
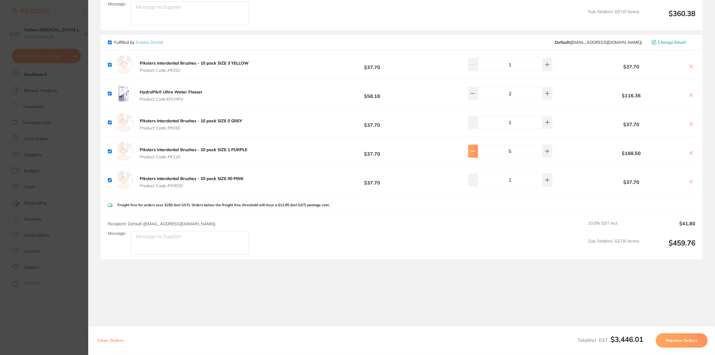
click at [468, 158] on button at bounding box center [473, 151] width 10 height 13
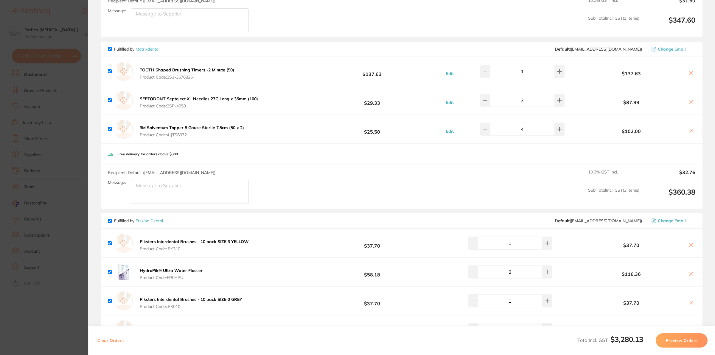
type input "1"
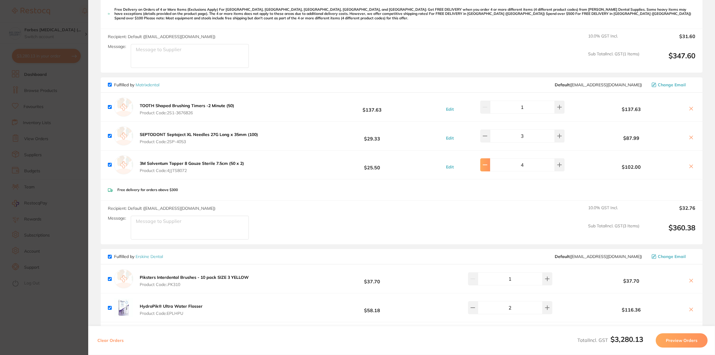
click at [482, 166] on icon at bounding box center [484, 165] width 5 height 5
type input "2"
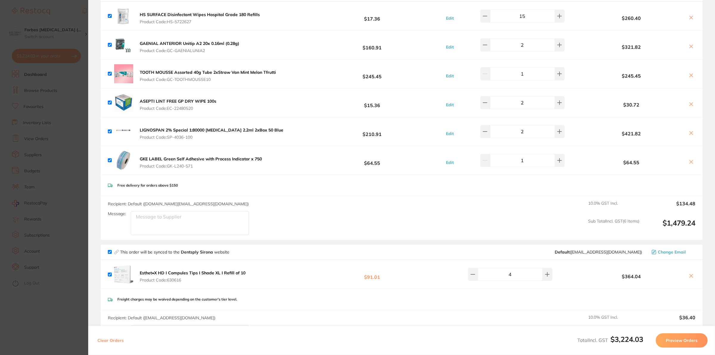
scroll to position [36, 0]
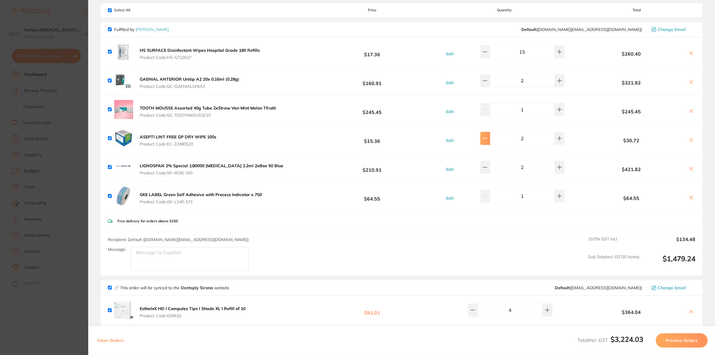
click at [483, 139] on icon at bounding box center [484, 138] width 5 height 5
type input "1"
click at [688, 141] on icon at bounding box center [690, 140] width 5 height 5
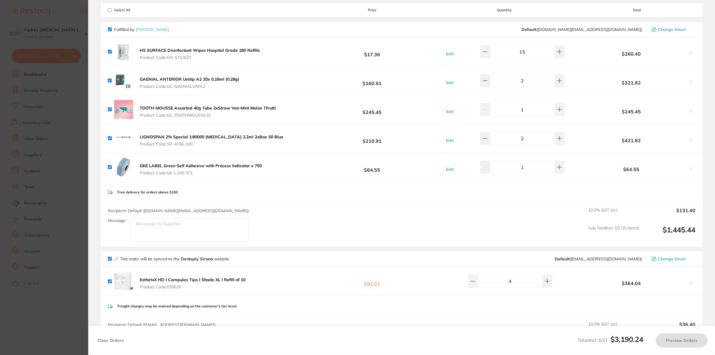
checkbox input "true"
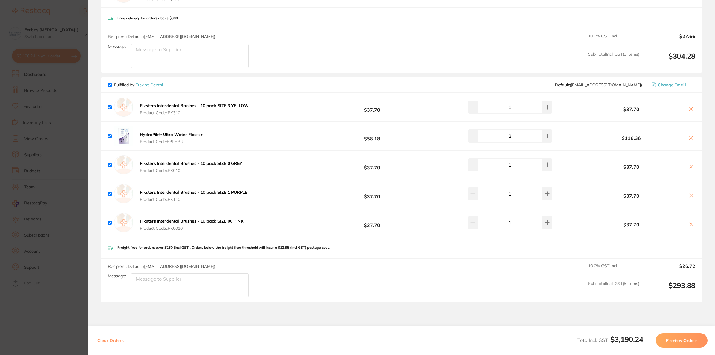
scroll to position [858, 0]
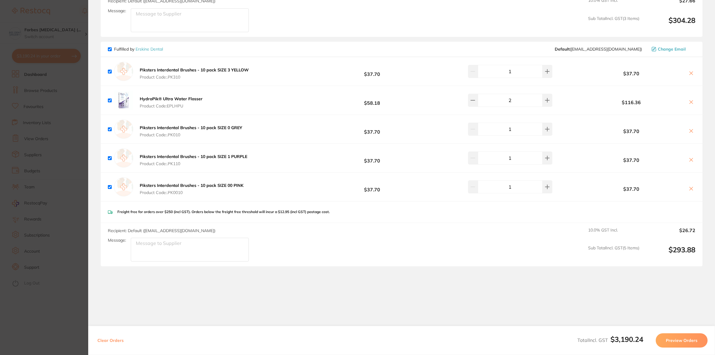
click at [26, 311] on section "Update RRP Set your pre negotiated price for this item. Item Agreed RRP (excl. …" at bounding box center [357, 177] width 715 height 355
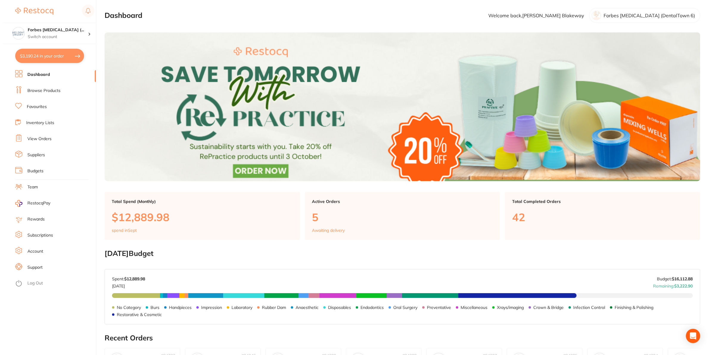
scroll to position [0, 0]
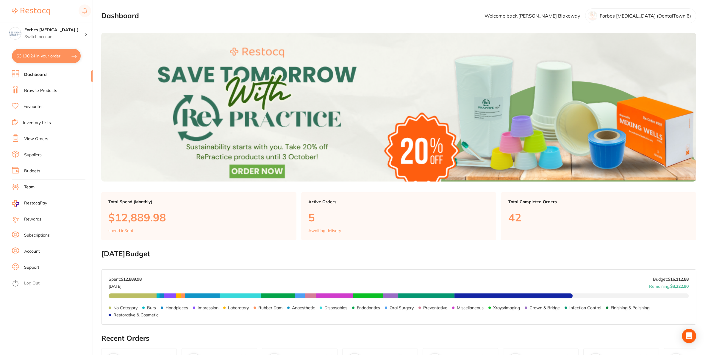
click at [29, 55] on button "$3,190.24 in your order" at bounding box center [46, 56] width 69 height 14
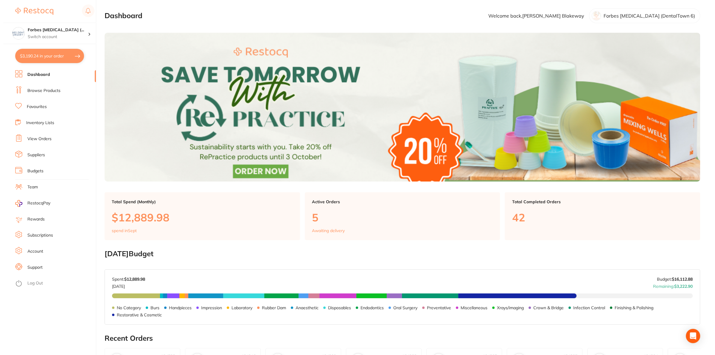
scroll to position [858, 0]
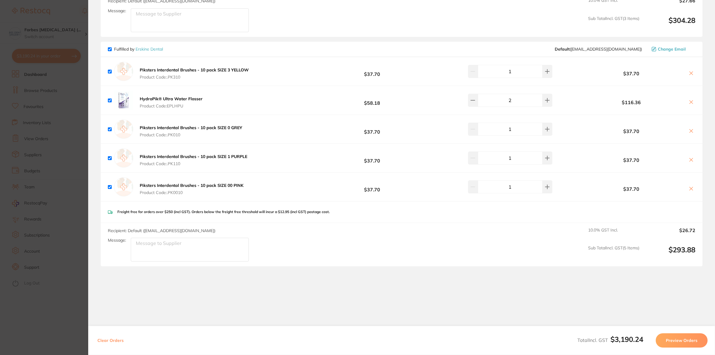
click at [684, 342] on button "Preview Orders" at bounding box center [681, 340] width 52 height 14
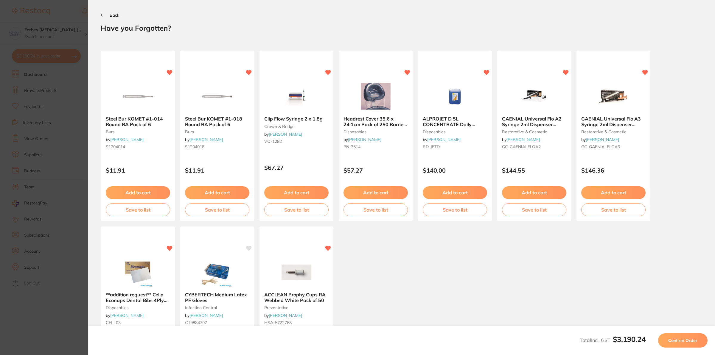
scroll to position [0, 0]
click at [679, 342] on span "Confirm Order" at bounding box center [682, 340] width 29 height 5
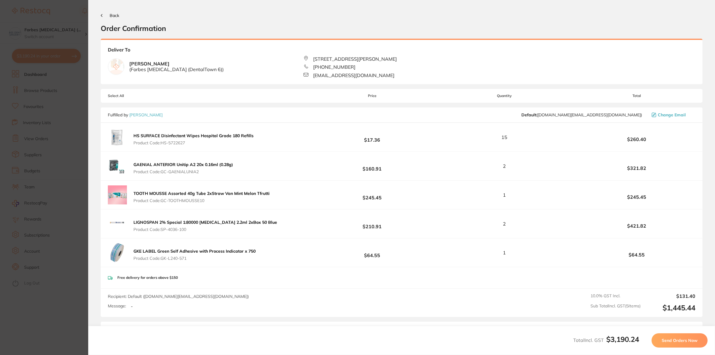
click at [665, 338] on span "Send Orders Now" at bounding box center [679, 340] width 36 height 5
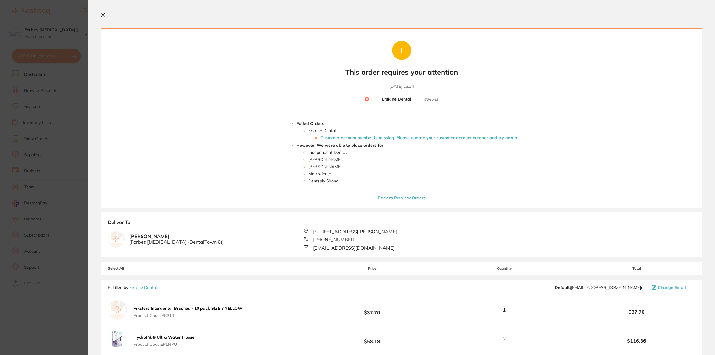
click at [391, 139] on li "Customer account number is missing. Please update your customer account number …" at bounding box center [419, 137] width 198 height 5
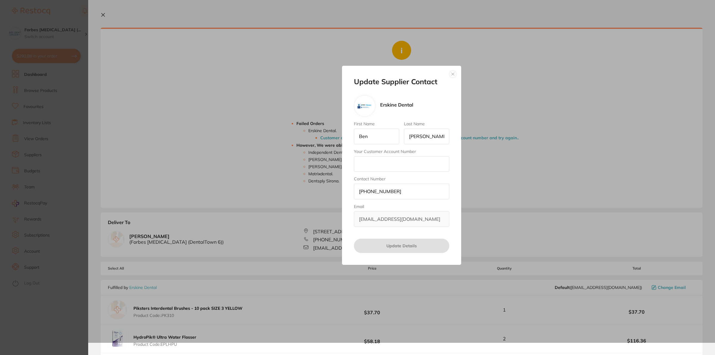
click at [371, 174] on div "First Name Ben Last Name Stitt Your Customer Account Number Contact Number +61 …" at bounding box center [401, 173] width 95 height 105
click at [376, 164] on input "Your Customer Account Number" at bounding box center [401, 163] width 95 height 15
type input "31089"
click at [395, 251] on button "Update Details" at bounding box center [401, 246] width 95 height 14
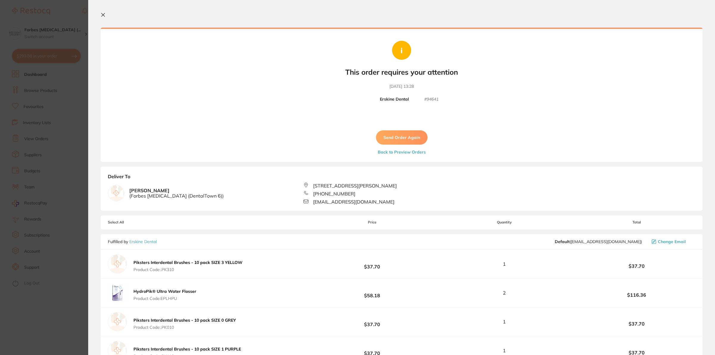
drag, startPoint x: 400, startPoint y: 140, endPoint x: 395, endPoint y: 171, distance: 31.4
click at [400, 140] on button "Send Order Again" at bounding box center [402, 137] width 52 height 14
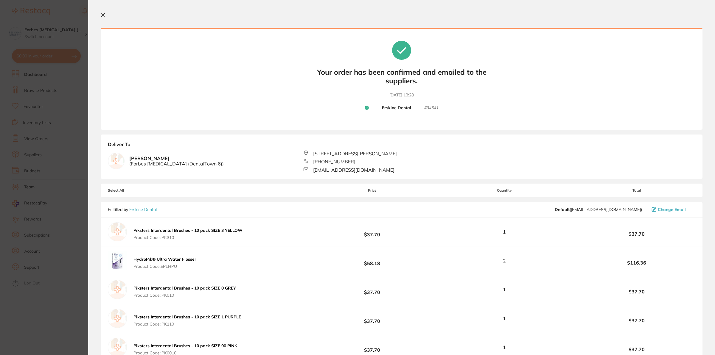
click at [67, 104] on section "Update RRP Set your pre negotiated price for this item. Item Agreed RRP (excl. …" at bounding box center [357, 177] width 715 height 355
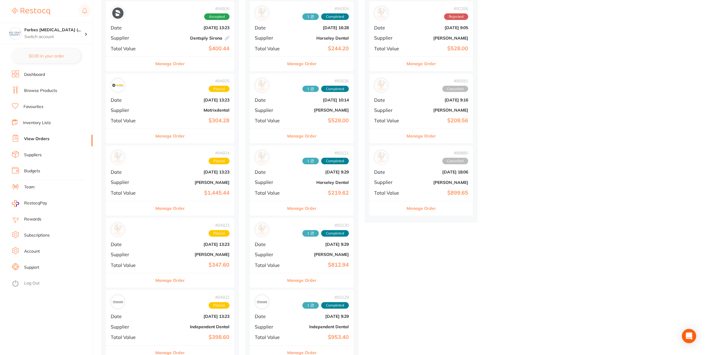
scroll to position [156, 0]
